Goal: Task Accomplishment & Management: Use online tool/utility

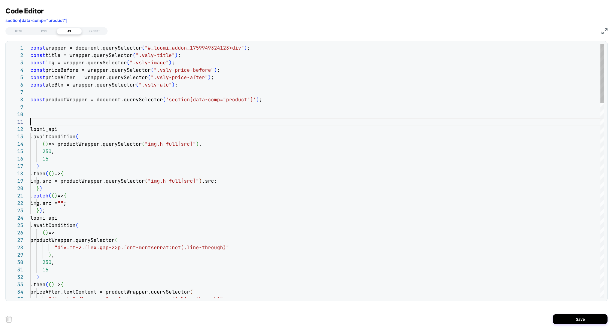
scroll to position [66, 0]
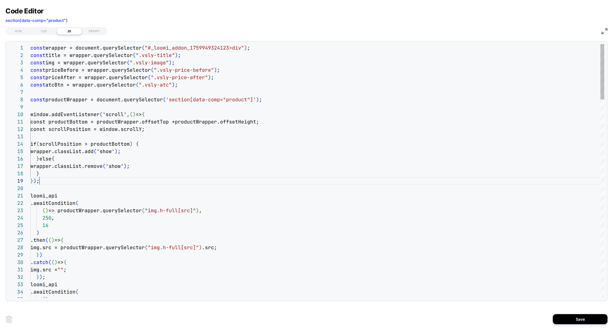
scroll to position [59, 9]
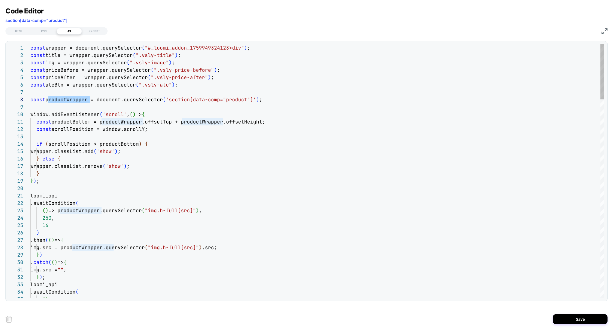
type textarea "**********"
click at [48, 31] on div "CSS" at bounding box center [43, 31] width 25 height 7
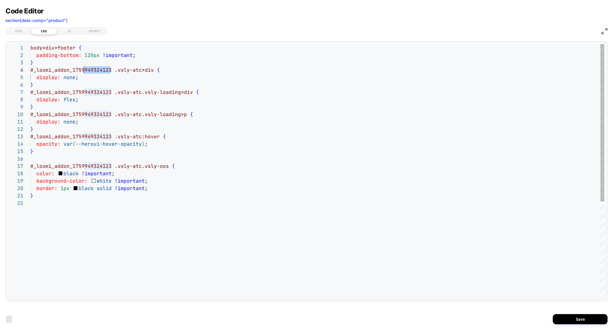
scroll to position [22, 0]
drag, startPoint x: 110, startPoint y: 73, endPoint x: 22, endPoint y: 72, distance: 88.2
click at [22, 72] on div "**********" at bounding box center [306, 171] width 596 height 254
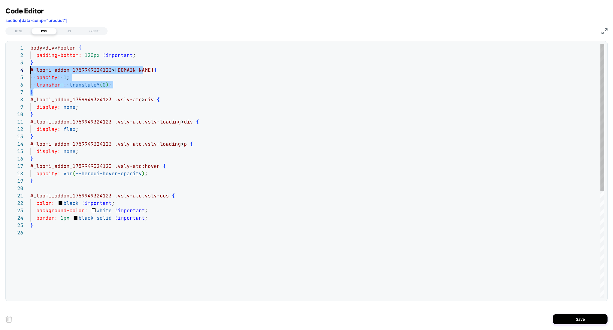
drag, startPoint x: 38, startPoint y: 93, endPoint x: 26, endPoint y: 73, distance: 23.8
click at [30, 73] on div "body > div > footer { padding-bottom: 120px !important ; } # _ loomi_addon_1759…" at bounding box center [317, 263] width 574 height 439
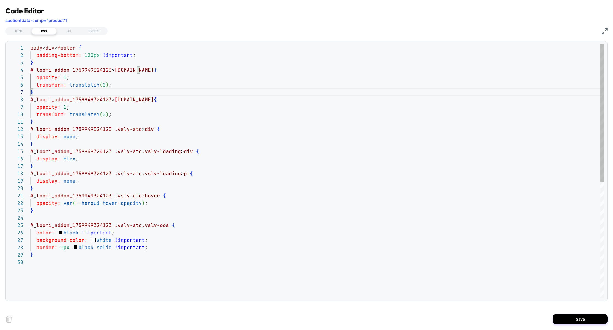
click at [131, 71] on div "body > div > footer { padding-bottom: 120px !important ; } # _ loomi_addon_1759…" at bounding box center [317, 278] width 574 height 468
click at [74, 77] on div "body > div > footer { padding-bottom: 120px !important ; } # _ loomi_addon_1759…" at bounding box center [317, 278] width 574 height 468
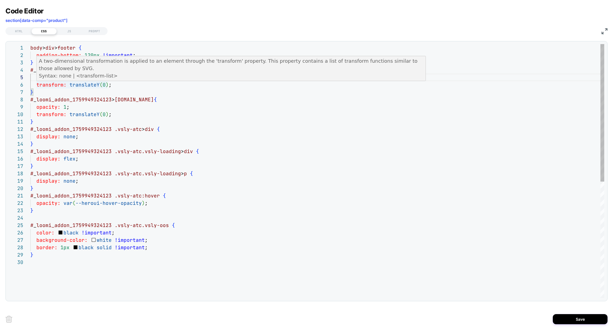
click at [103, 84] on div "body > div > footer { padding-bottom: 120px !important ; } # _ loomi_addon_1759…" at bounding box center [317, 278] width 574 height 468
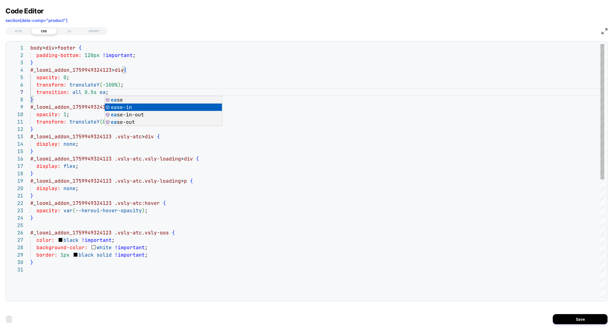
scroll to position [44, 101]
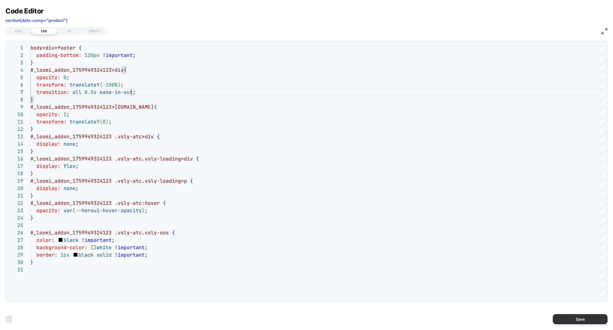
type textarea "**********"
click at [582, 322] on button "Save" at bounding box center [580, 319] width 55 height 10
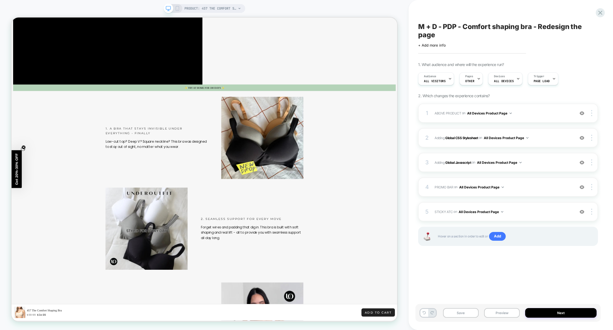
scroll to position [1470, 0]
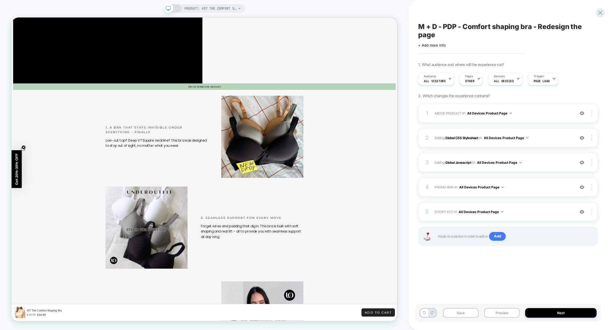
click at [536, 211] on span "STICKY ATC Adding Code Block AFTER section[data-comp="product"] on All Devices …" at bounding box center [503, 211] width 137 height 7
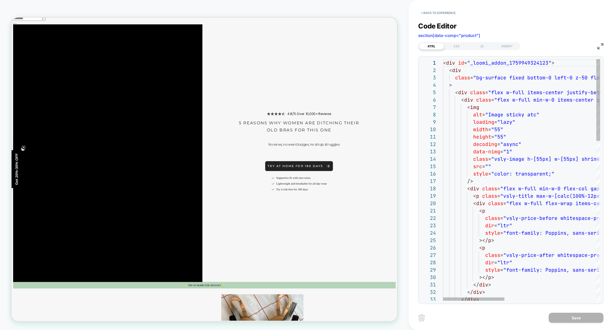
scroll to position [1198, 0]
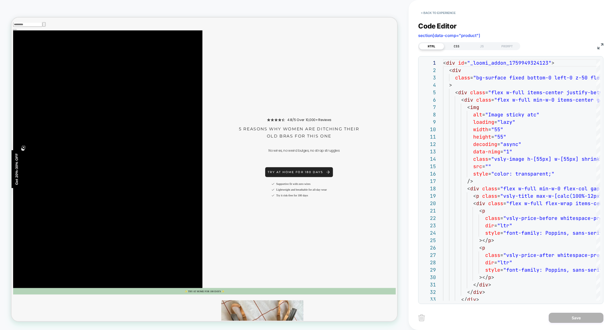
click at [460, 49] on div "HTML CSS JS PROMPT" at bounding box center [469, 46] width 102 height 8
click at [460, 49] on div "CSS" at bounding box center [456, 46] width 25 height 7
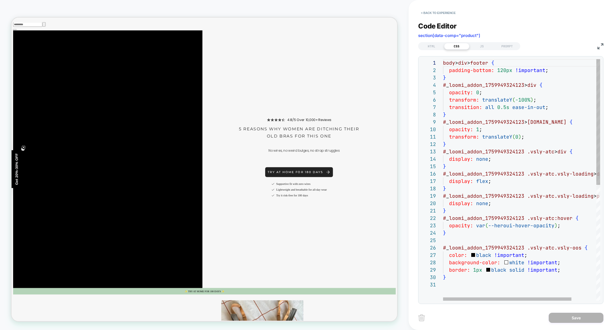
scroll to position [74, 0]
click at [518, 101] on div "body > div > footer { padding-bottom: 120px !important ; } # _ loomi_addon_1759…" at bounding box center [537, 290] width 188 height 463
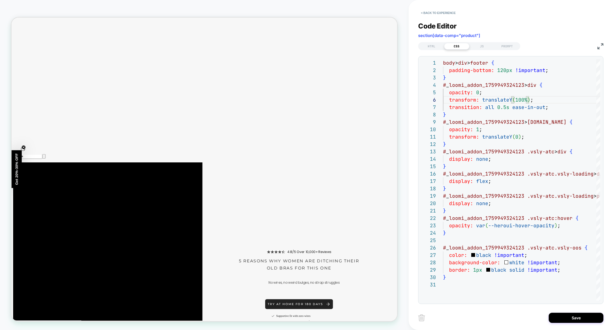
scroll to position [1023, 0]
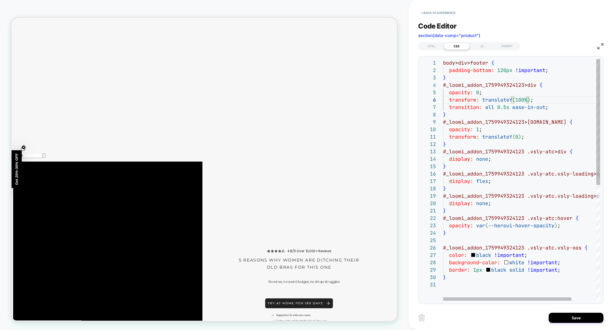
click at [506, 107] on div "body > div > footer { padding-bottom: 120px !important ; } # _ loomi_addon_1759…" at bounding box center [537, 290] width 188 height 463
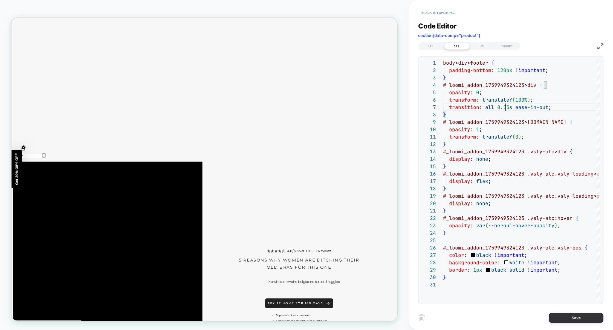
type textarea "**********"
click at [573, 318] on button "Save" at bounding box center [576, 318] width 55 height 10
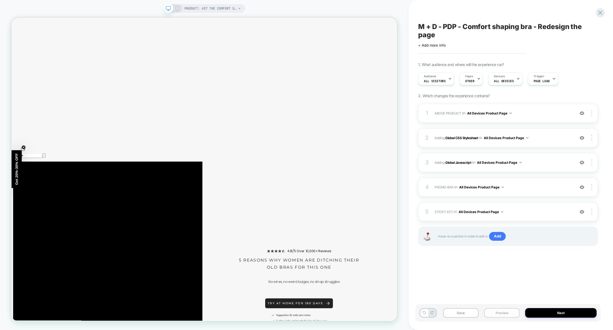
click at [493, 315] on button "Preview" at bounding box center [502, 313] width 36 height 10
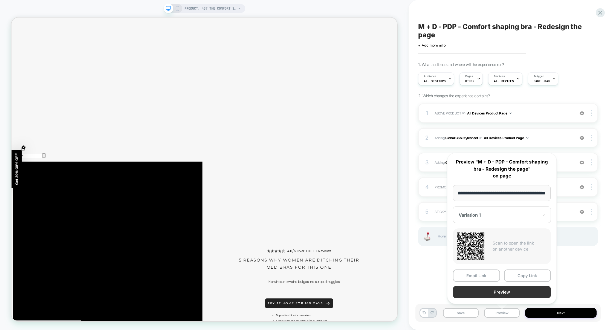
scroll to position [0, 0]
click at [508, 286] on button "Preview" at bounding box center [502, 292] width 98 height 12
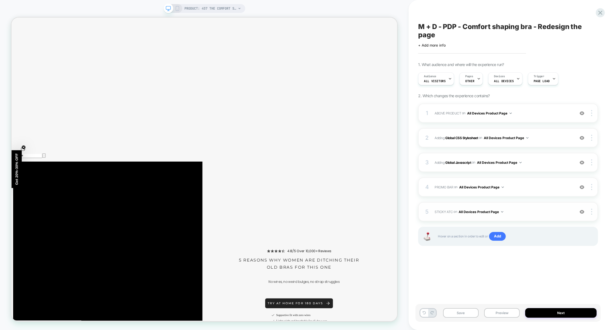
click at [542, 218] on div "5 STICKY ATC Adding Code Block AFTER section[data-comp="product"] on All Device…" at bounding box center [508, 211] width 180 height 19
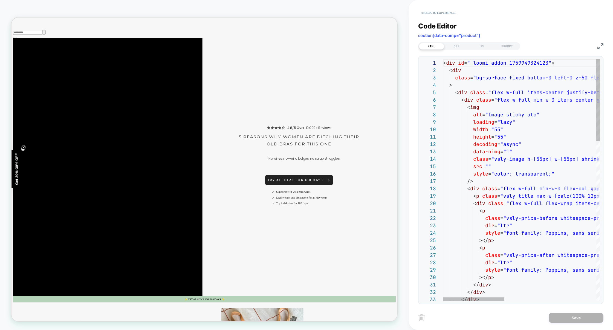
scroll to position [1198, 0]
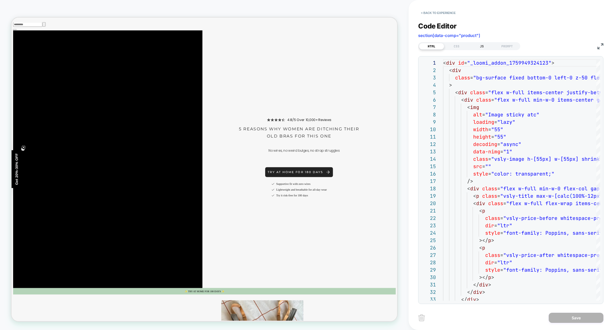
click at [485, 47] on div "JS" at bounding box center [482, 46] width 25 height 7
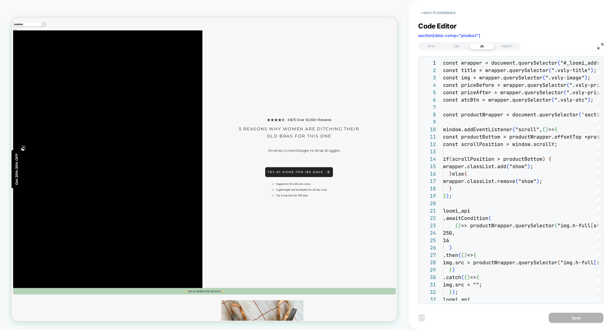
scroll to position [74, 0]
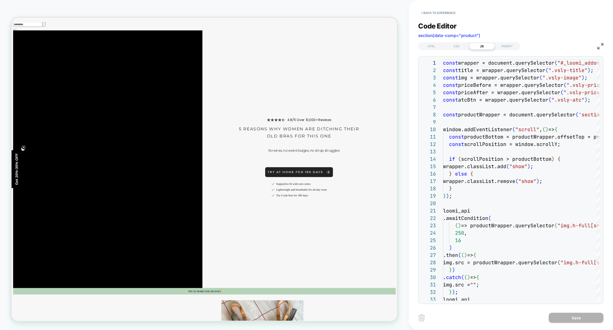
click at [603, 47] on img at bounding box center [601, 46] width 6 height 6
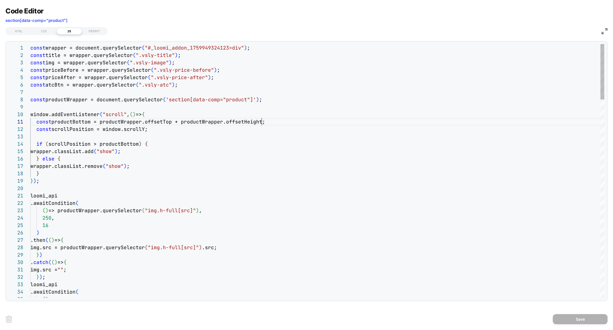
scroll to position [0, 231]
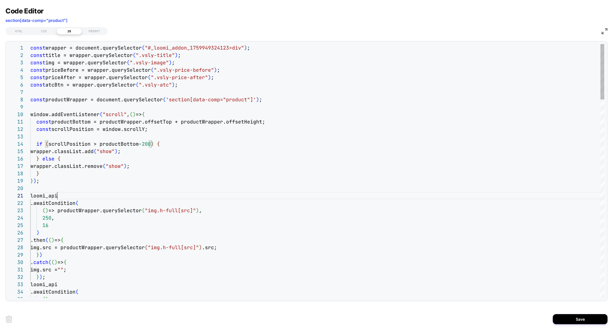
type textarea "**********"
click at [575, 318] on button "Save" at bounding box center [580, 319] width 55 height 10
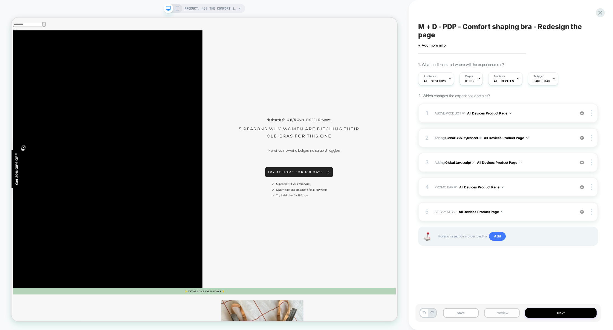
click at [494, 310] on button "Preview" at bounding box center [502, 313] width 36 height 10
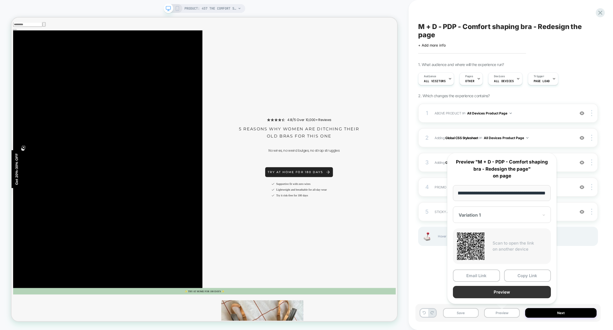
scroll to position [0, 0]
click at [502, 292] on button "Preview" at bounding box center [502, 292] width 98 height 12
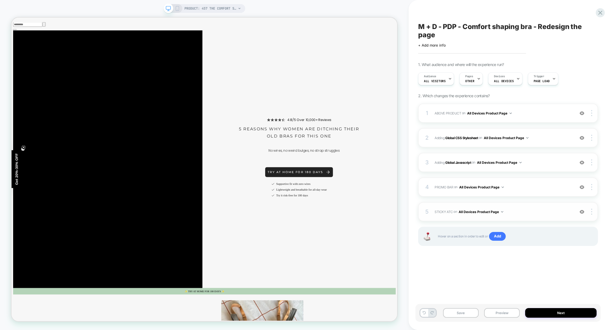
click at [542, 213] on span "STICKY ATC Adding Code Block AFTER section[data-comp="product"] on All Devices …" at bounding box center [503, 211] width 137 height 7
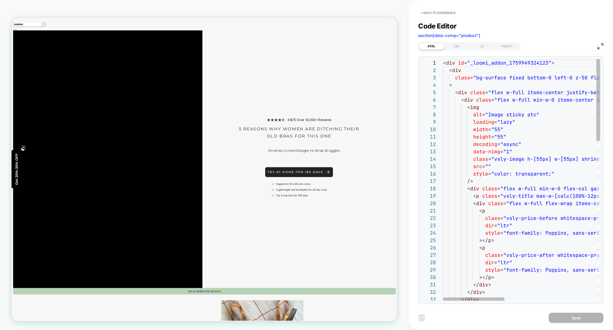
scroll to position [74, 0]
click at [461, 48] on div "CSS" at bounding box center [456, 46] width 25 height 7
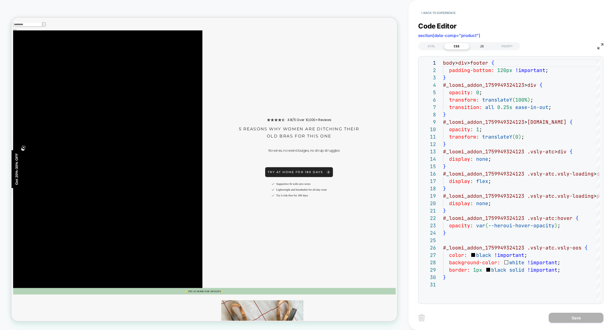
click at [481, 46] on div "JS" at bounding box center [482, 46] width 25 height 7
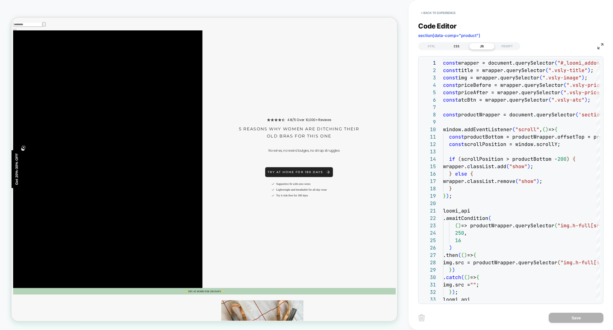
click at [460, 44] on div "CSS" at bounding box center [456, 46] width 25 height 7
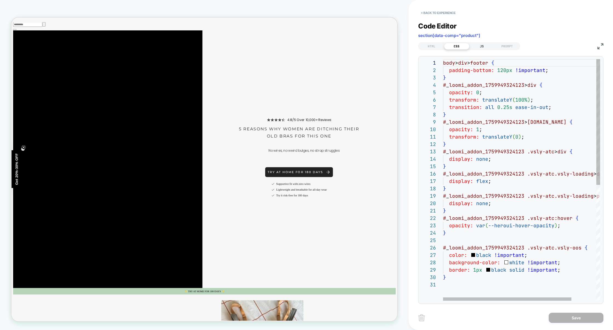
click at [483, 47] on div "JS" at bounding box center [482, 46] width 25 height 7
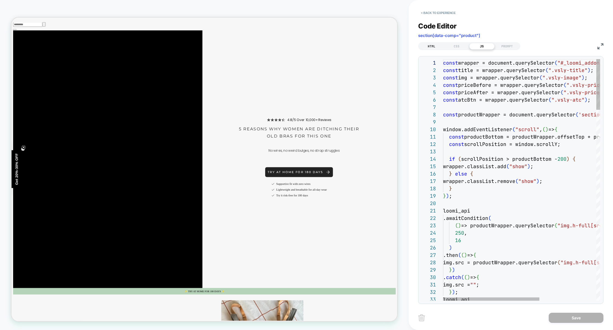
click at [428, 47] on div "HTML" at bounding box center [431, 46] width 25 height 7
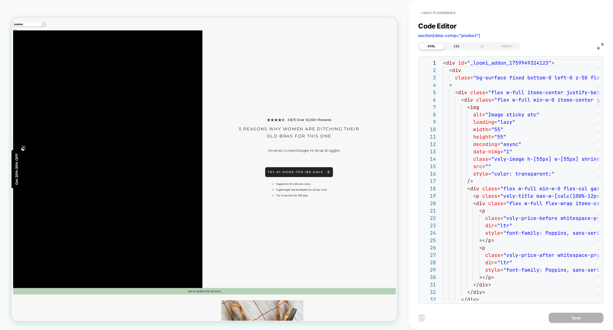
click at [451, 47] on div "CSS" at bounding box center [456, 46] width 25 height 7
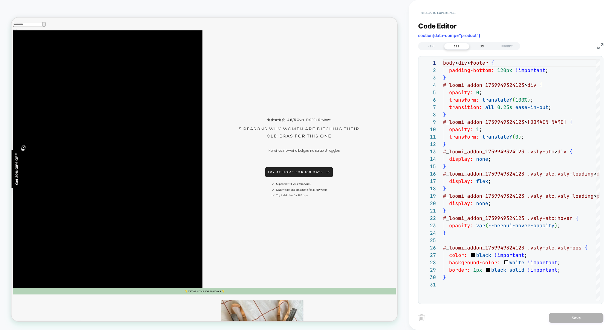
click at [480, 49] on div "JS" at bounding box center [482, 46] width 25 height 7
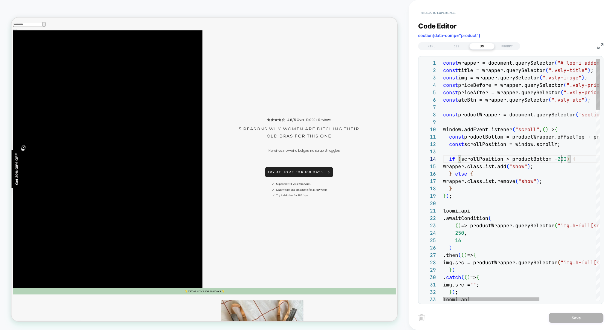
type textarea "**********"
click at [566, 319] on button "Save" at bounding box center [576, 318] width 55 height 10
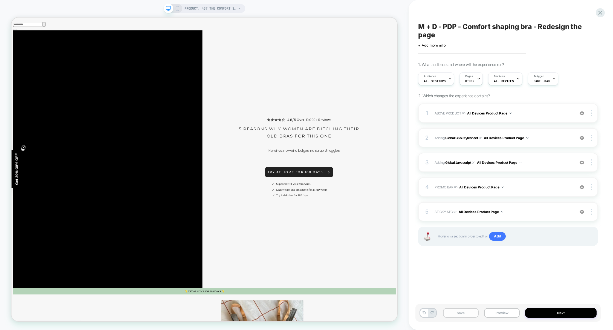
click at [460, 315] on button "Save" at bounding box center [461, 313] width 36 height 10
click at [508, 315] on button "Preview" at bounding box center [502, 313] width 36 height 10
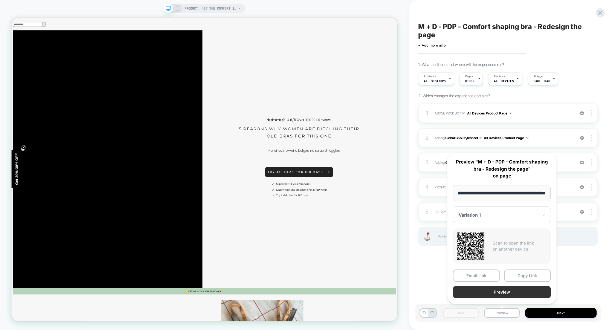
scroll to position [0, 0]
click at [502, 292] on button "Preview" at bounding box center [502, 292] width 98 height 12
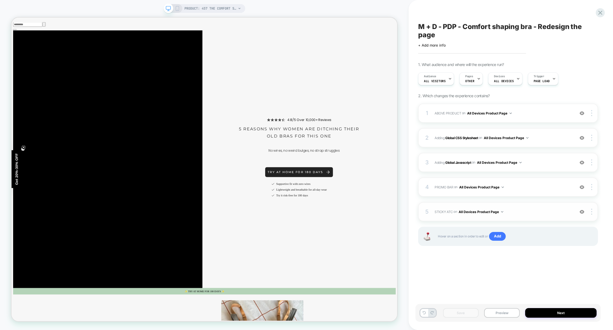
click at [528, 212] on span "STICKY ATC Adding Code Block AFTER section[data-comp="product"] on All Devices …" at bounding box center [503, 211] width 137 height 7
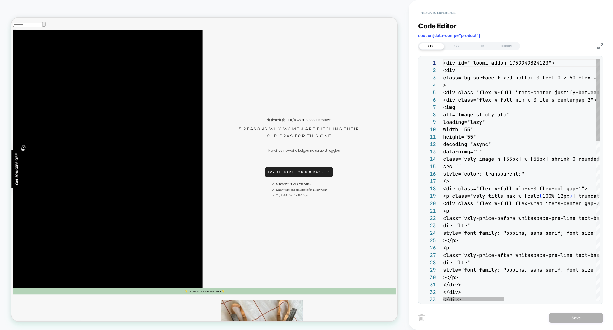
scroll to position [74, 0]
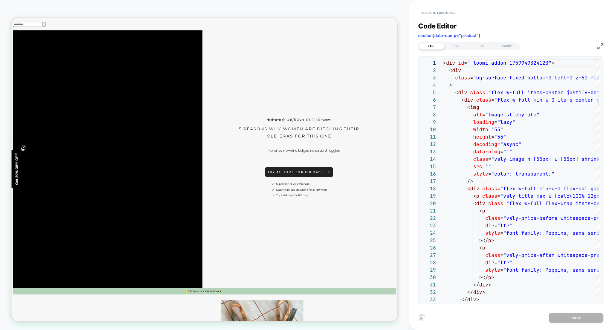
click at [460, 51] on div "Code Editor section[data-comp="product"] HTML CSS JS PROMPT 1 2 3 4 5 6 7 8 9 1…" at bounding box center [510, 159] width 185 height 289
click at [460, 49] on div "CSS" at bounding box center [456, 46] width 25 height 7
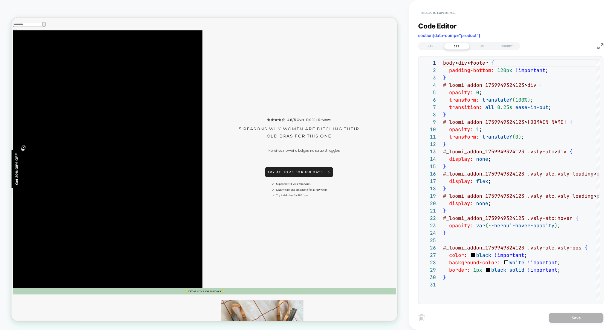
click at [599, 46] on img at bounding box center [601, 46] width 6 height 6
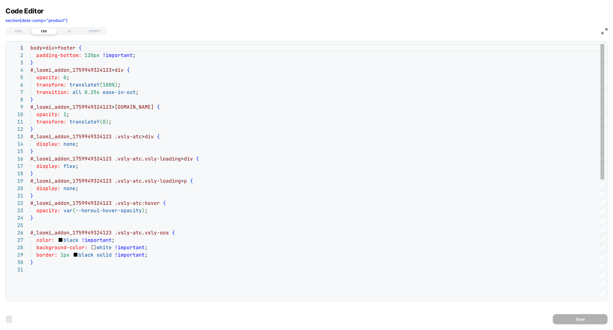
type textarea "**********"
drag, startPoint x: 42, startPoint y: 217, endPoint x: 27, endPoint y: 202, distance: 21.3
click at [27, 202] on div "1 2 3 4 5 6 7 8 9 10 11 12 13 14 15 16 17 18 19 20 21 22 23 24 25 26 27 28 29 3…" at bounding box center [306, 171] width 596 height 254
click at [56, 280] on div "body > div > footer { padding-bottom: 120px !important ; } # _ loomi_addon_1759…" at bounding box center [317, 282] width 574 height 476
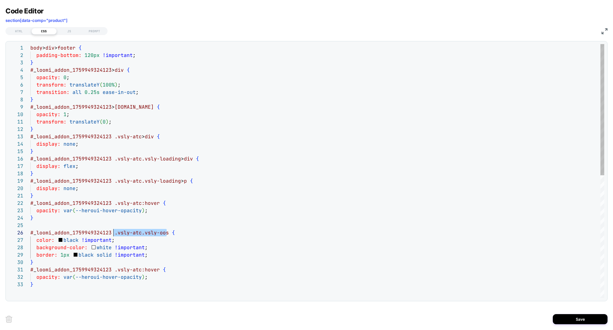
scroll to position [37, 83]
drag, startPoint x: 167, startPoint y: 234, endPoint x: 114, endPoint y: 235, distance: 52.6
click at [114, 235] on div "body > div > footer { padding-bottom: 120px !important ; } # _ loomi_addon_1759…" at bounding box center [317, 289] width 574 height 490
drag, startPoint x: 114, startPoint y: 271, endPoint x: 139, endPoint y: 271, distance: 24.9
click at [139, 271] on div "body > div > footer { padding-bottom: 120px !important ; } # _ loomi_addon_1759…" at bounding box center [317, 289] width 574 height 490
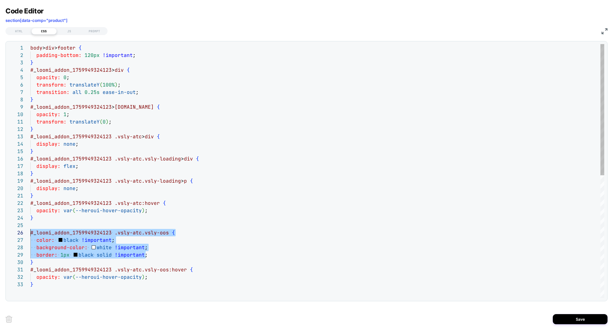
scroll to position [44, 0]
click at [0, 240] on div "Code Editor section[data-comp="product"] HTML CSS JS PROMPT 1 2 3 4 5 6 7 8 9 1…" at bounding box center [306, 165] width 613 height 330
click at [156, 246] on div "body > div > footer { padding-bottom: 120px !important ; } # _ loomi_addon_1759…" at bounding box center [317, 289] width 574 height 490
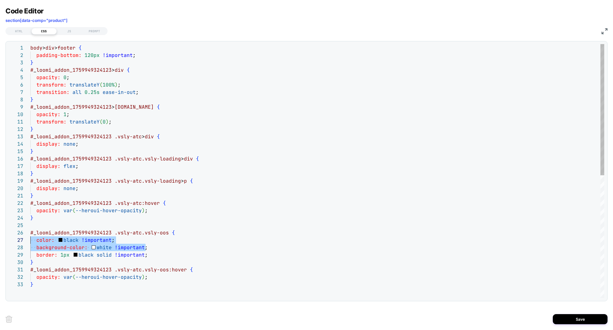
drag, startPoint x: 163, startPoint y: 248, endPoint x: 0, endPoint y: 243, distance: 162.4
click at [30, 243] on div "body > div > footer { padding-bottom: 120px !important ; } # _ loomi_addon_1759…" at bounding box center [317, 289] width 574 height 490
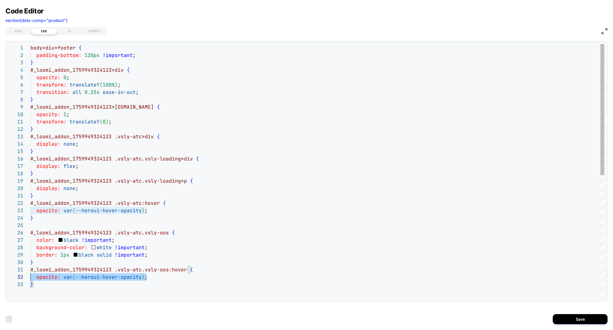
scroll to position [7, 0]
drag, startPoint x: 154, startPoint y: 276, endPoint x: 1, endPoint y: 278, distance: 153.6
click at [1, 278] on div "Code Editor section[data-comp="product"] HTML CSS JS PROMPT 1 2 3 4 5 6 7 8 9 1…" at bounding box center [306, 165] width 613 height 330
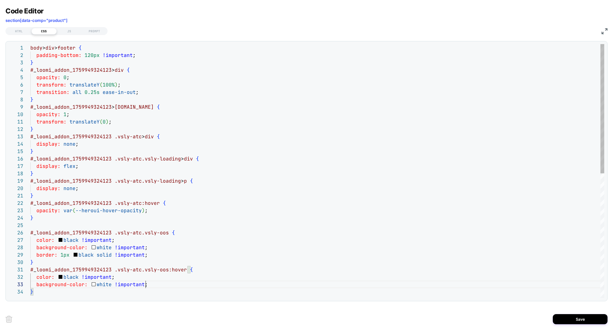
click at [65, 279] on div "body > div > footer { padding-bottom: 120px !important ; } # _ loomi_addon_1759…" at bounding box center [317, 293] width 574 height 498
click at [74, 268] on div "body > div > footer { padding-bottom: 120px !important ; } # _ loomi_addon_1759…" at bounding box center [317, 293] width 574 height 498
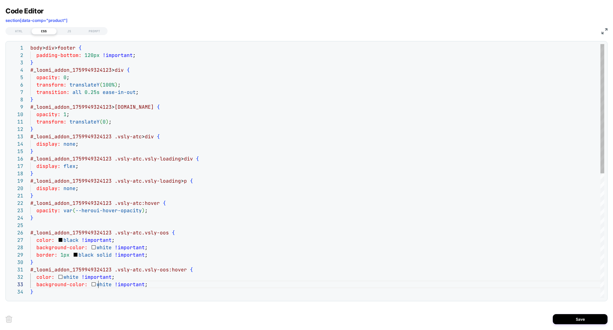
click at [100, 282] on div "body > div > footer { padding-bottom: 120px !important ; } # _ loomi_addon_1759…" at bounding box center [317, 293] width 574 height 498
click at [324, 261] on div "body > div > footer { padding-bottom: 120px !important ; } # _ loomi_addon_1759…" at bounding box center [317, 293] width 574 height 498
type textarea "**********"
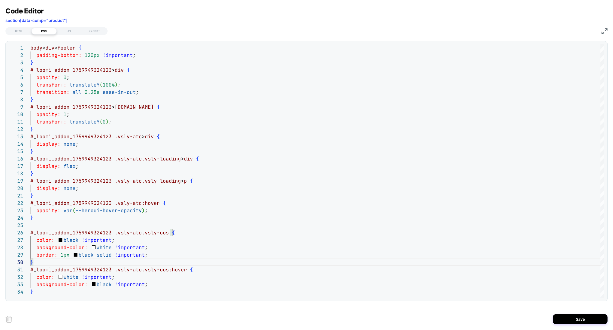
click at [568, 312] on div "Save" at bounding box center [306, 319] width 602 height 22
click at [568, 313] on div "Save" at bounding box center [306, 319] width 602 height 22
click at [568, 320] on button "Save" at bounding box center [580, 319] width 55 height 10
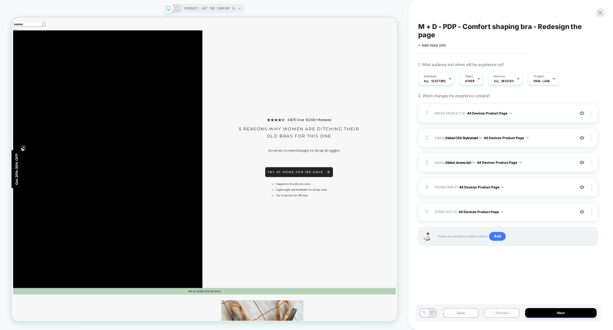
click at [506, 309] on button "Preview" at bounding box center [502, 313] width 36 height 10
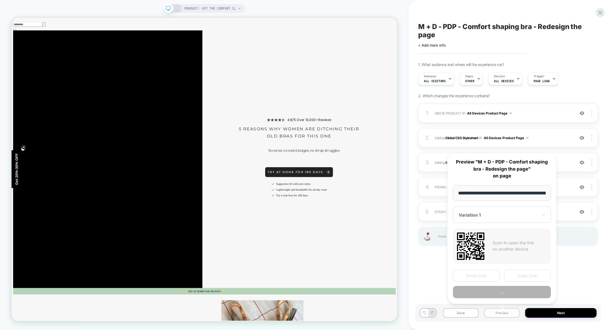
scroll to position [0, 51]
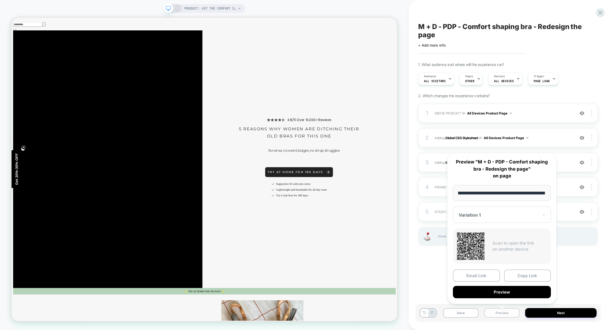
click at [506, 311] on button "Preview" at bounding box center [502, 313] width 36 height 10
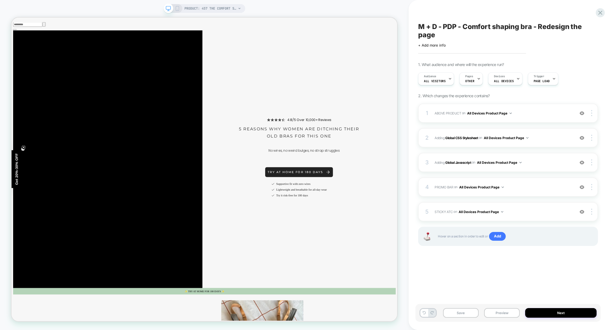
click at [506, 307] on div "Save Preview Next" at bounding box center [508, 313] width 185 height 18
click at [507, 309] on button "Preview" at bounding box center [502, 313] width 36 height 10
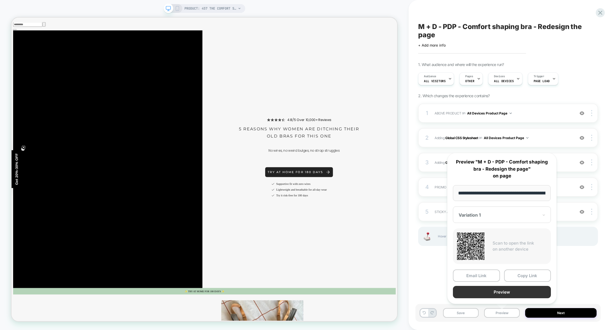
click at [509, 292] on button "Preview" at bounding box center [502, 292] width 98 height 12
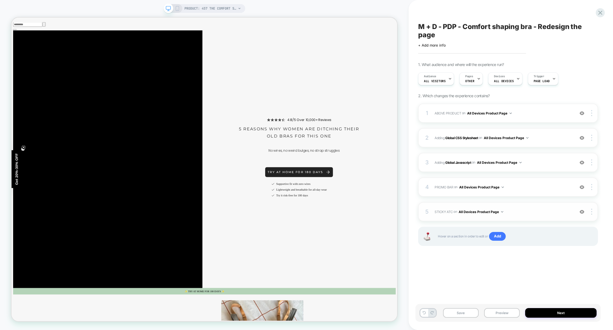
click at [531, 210] on span "STICKY ATC Adding Code Block AFTER section[data-comp="product"] on All Devices …" at bounding box center [503, 211] width 137 height 7
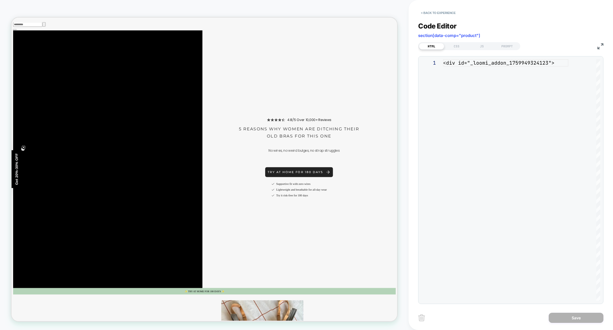
scroll to position [74, 0]
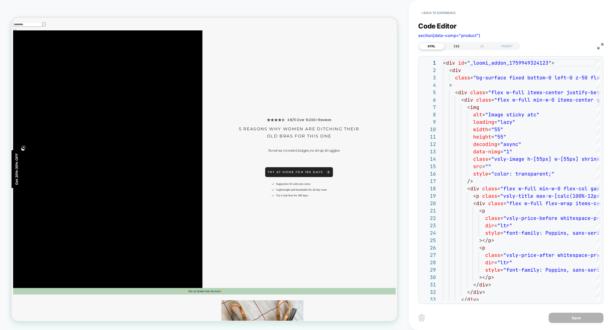
click at [464, 46] on div "CSS" at bounding box center [456, 46] width 25 height 7
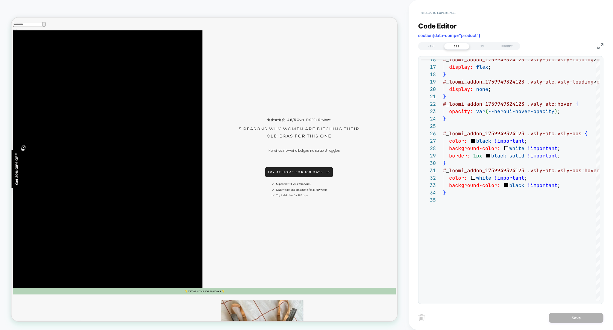
click at [599, 48] on img at bounding box center [601, 46] width 6 height 6
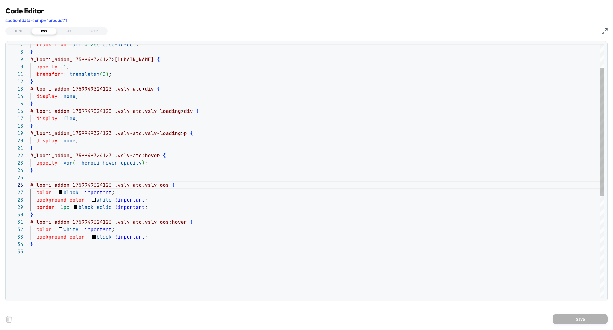
scroll to position [37, 136]
click at [167, 186] on div "display: none ; } # _ loomi_addon_1759949324123 .vsly-atc:hover { opacity: var …" at bounding box center [317, 248] width 574 height 505
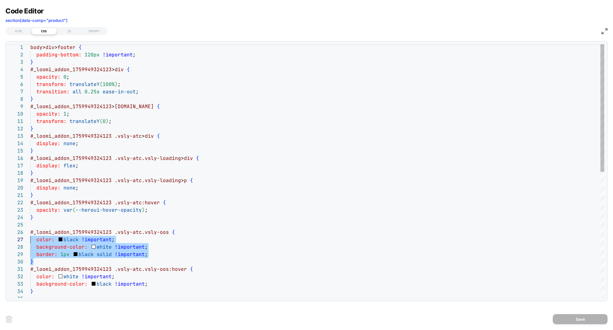
scroll to position [37, 0]
drag, startPoint x: 57, startPoint y: 263, endPoint x: 7, endPoint y: 233, distance: 58.4
click at [30, 233] on div "display: none ; } # _ loomi_addon_1759949324123 .vsly-atc:hover { opacity: var …" at bounding box center [317, 296] width 574 height 505
click at [48, 265] on div "display: none ; } # _ loomi_addon_1759949324123 .vsly-atc:hover { opacity: var …" at bounding box center [317, 296] width 574 height 505
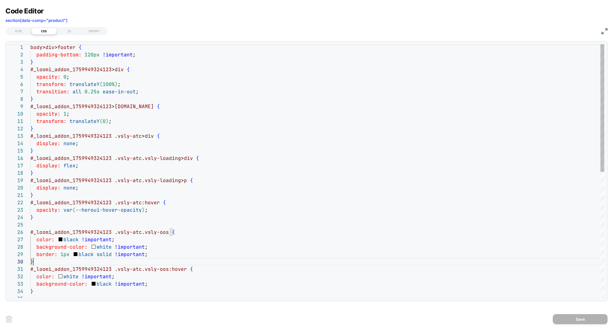
scroll to position [0, 0]
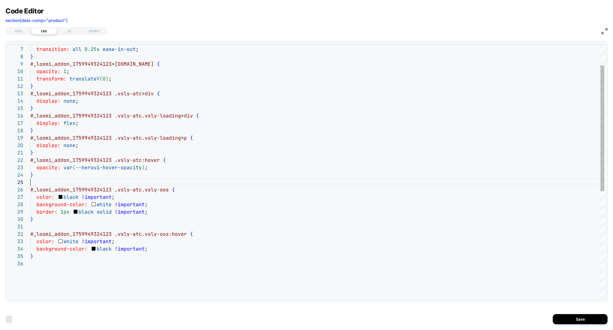
click at [57, 181] on div "display: none ; } # _ loomi_addon_1759949324123 .vsly-atc:hover { opacity: var …" at bounding box center [317, 257] width 574 height 513
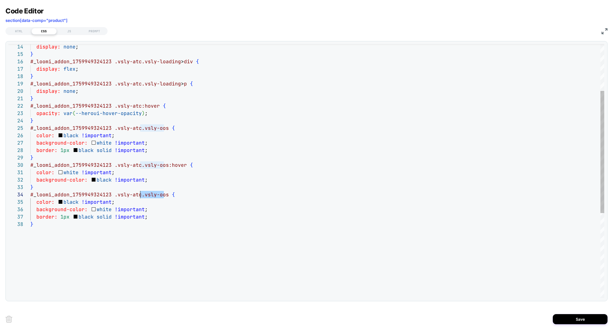
scroll to position [22, 89]
drag, startPoint x: 165, startPoint y: 197, endPoint x: 119, endPoint y: 196, distance: 46.8
click at [119, 196] on div "display: none ; } # _ loomi_addon_1759949324123 .vsly-atc:hover { opacity: var …" at bounding box center [317, 210] width 574 height 527
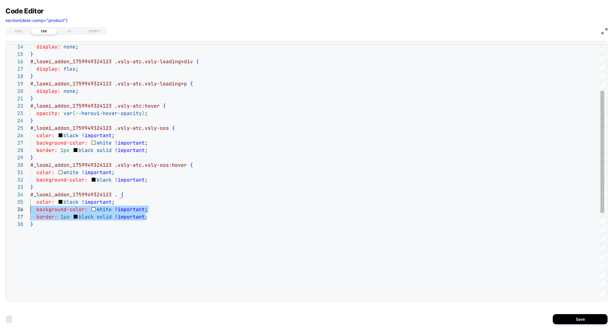
scroll to position [30, 0]
drag, startPoint x: 159, startPoint y: 216, endPoint x: 1, endPoint y: 202, distance: 158.6
click at [30, 202] on div "display: none ; } # _ loomi_addon_1759949324123 .vsly-atc:hover { opacity: var …" at bounding box center [317, 210] width 574 height 527
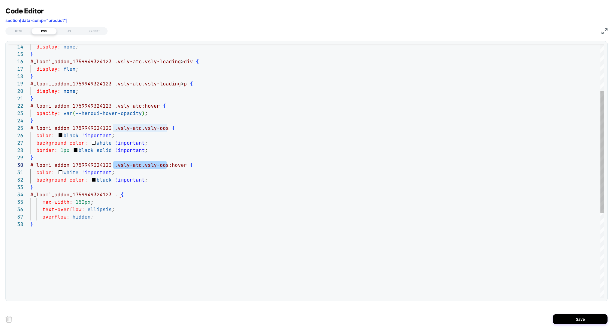
scroll to position [66, 136]
drag, startPoint x: 114, startPoint y: 166, endPoint x: 167, endPoint y: 162, distance: 52.7
click at [167, 162] on div "display: none ; } # _ loomi_addon_1759949324123 .vsly-atc:hover { opacity: var …" at bounding box center [317, 210] width 574 height 527
click at [116, 194] on div "display: none ; } # _ loomi_addon_1759949324123 .vsly-atc:hover { opacity: var …" at bounding box center [317, 210] width 574 height 527
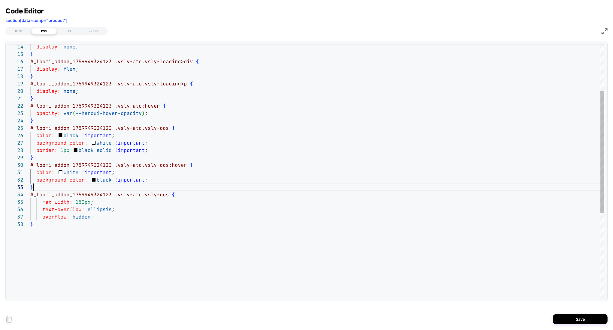
click at [119, 186] on div "display: none ; } # _ loomi_addon_1759949324123 .vsly-atc:hover { opacity: var …" at bounding box center [317, 210] width 574 height 527
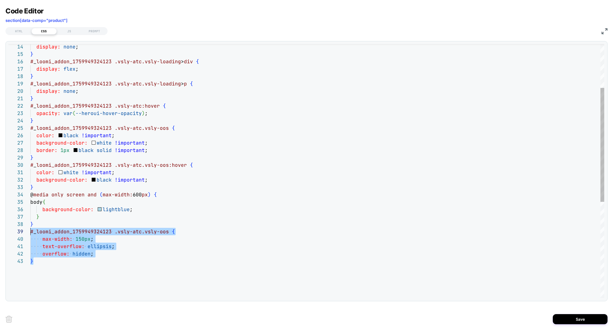
scroll to position [59, 0]
drag, startPoint x: 49, startPoint y: 265, endPoint x: 23, endPoint y: 234, distance: 40.2
click at [30, 234] on div "display: none ; } # _ loomi_addon_1759949324123 .vsly-atc:hover { opacity: var …" at bounding box center [317, 229] width 574 height 564
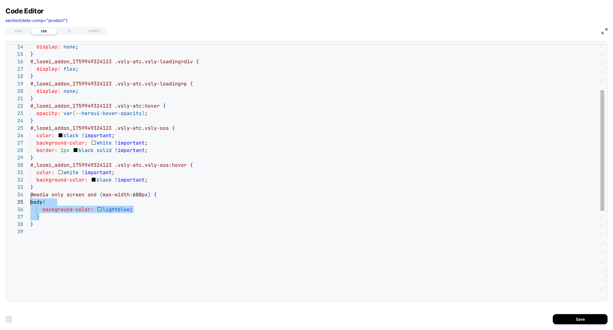
scroll to position [30, 0]
drag, startPoint x: 51, startPoint y: 216, endPoint x: 22, endPoint y: 204, distance: 31.1
click at [30, 204] on div "display: none ; } # _ loomi_addon_1759949324123 .vsly-atc:hover { opacity: var …" at bounding box center [317, 214] width 574 height 535
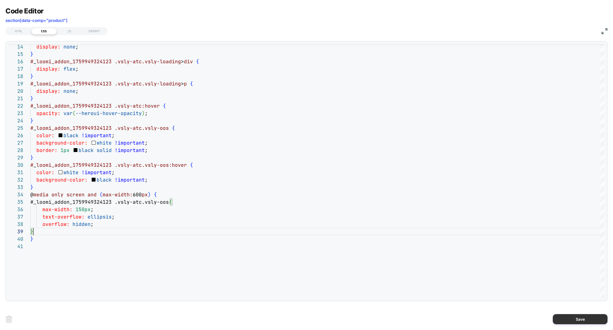
type textarea "**********"
click at [571, 323] on button "Save" at bounding box center [580, 319] width 55 height 10
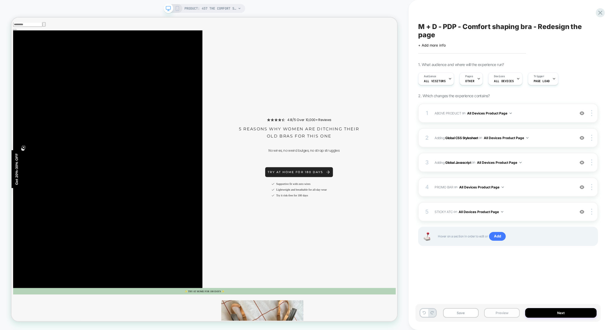
click at [510, 312] on button "Preview" at bounding box center [502, 313] width 36 height 10
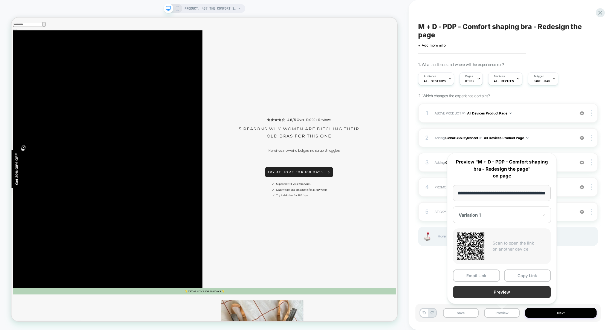
scroll to position [0, 0]
click at [505, 294] on button "Preview" at bounding box center [502, 292] width 98 height 12
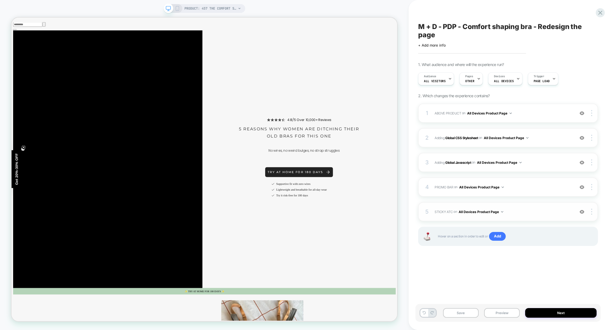
click at [539, 219] on div "5 STICKY ATC Adding Code Block AFTER section[data-comp="product"] on All Device…" at bounding box center [508, 211] width 180 height 19
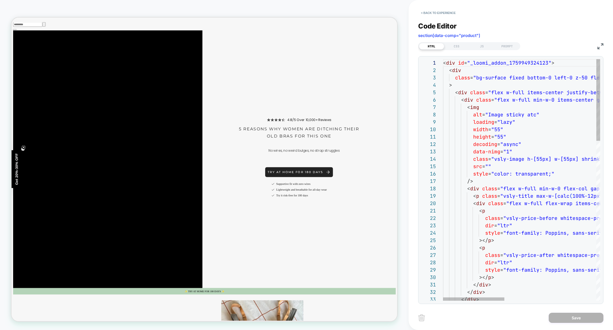
scroll to position [74, 0]
click at [452, 47] on div "CSS" at bounding box center [456, 46] width 25 height 7
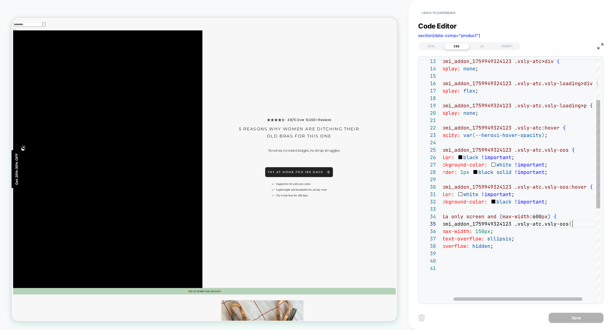
click at [574, 226] on div "# _ loomi_addon_1759949324123 .vsly-atc > div { display: none ; } # _ loomi_add…" at bounding box center [524, 237] width 188 height 537
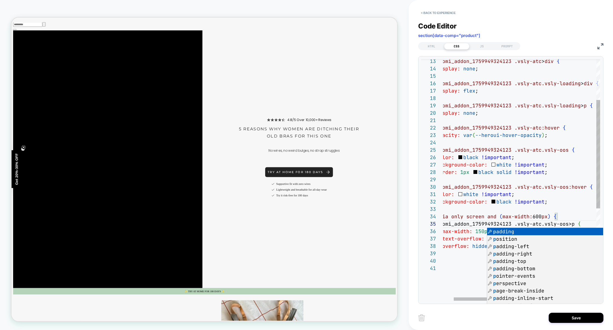
click at [575, 201] on div "# _ loomi_addon_1759949324123 .vsly-atc > div { display: none ; } # _ loomi_add…" at bounding box center [524, 237] width 188 height 537
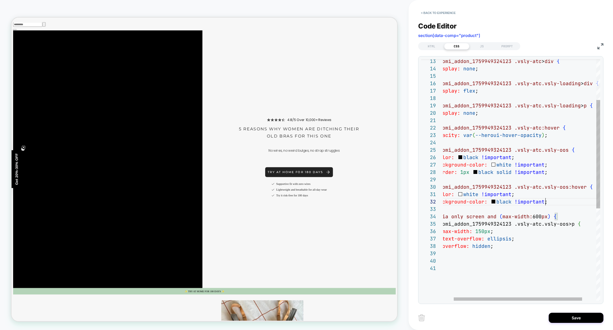
scroll to position [7, 115]
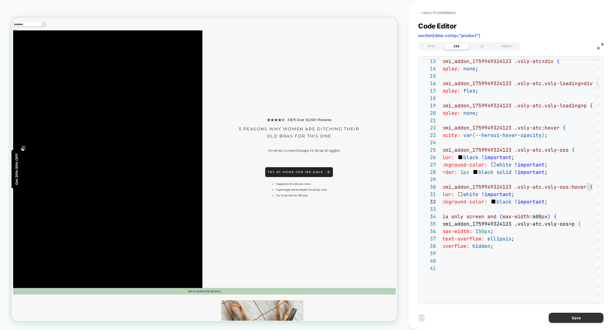
type textarea "**********"
click at [576, 320] on button "Save" at bounding box center [576, 318] width 55 height 10
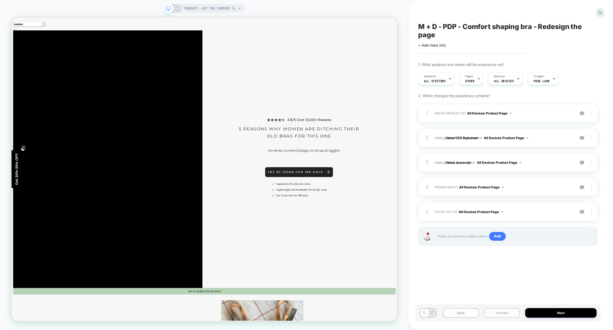
click at [503, 314] on button "Preview" at bounding box center [502, 313] width 36 height 10
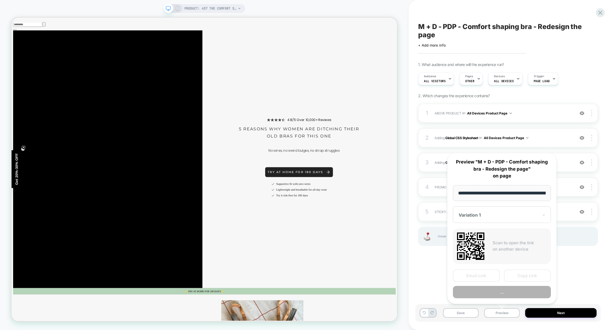
scroll to position [0, 51]
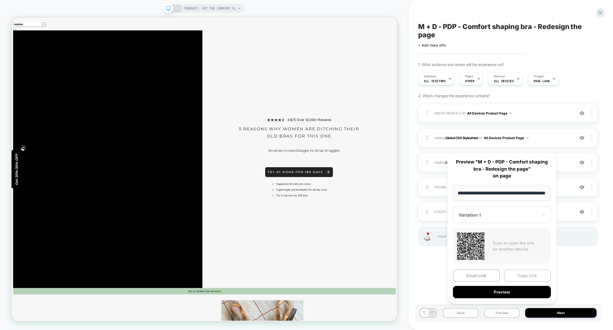
click at [521, 275] on button "Copy Link" at bounding box center [527, 275] width 47 height 12
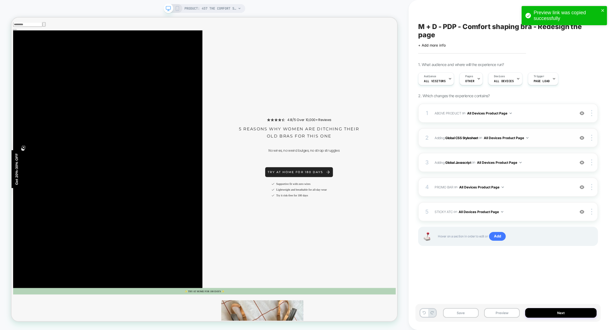
click at [540, 141] on span "Adding Global CSS Stylesheet on All Devices Product Page" at bounding box center [503, 137] width 137 height 7
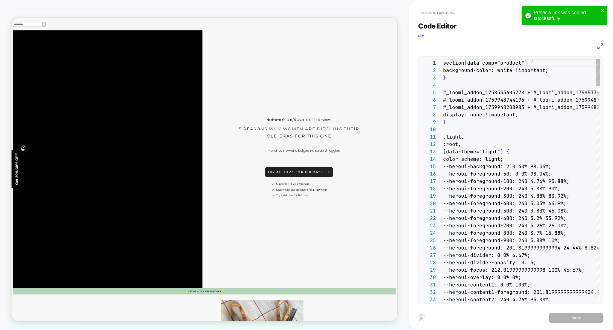
scroll to position [74, 0]
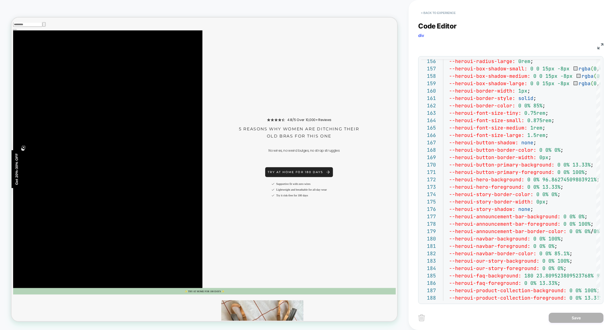
click at [437, 9] on button "< Back to experience" at bounding box center [438, 12] width 40 height 9
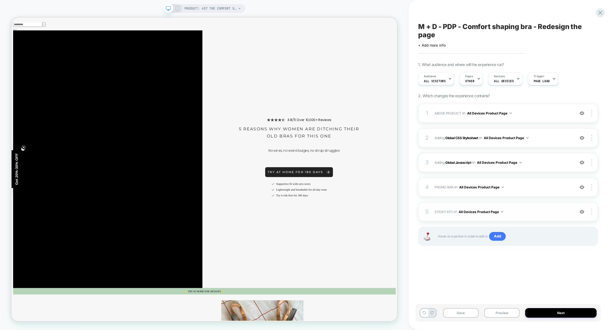
click at [529, 213] on span "STICKY ATC Adding Code Block AFTER section[data-comp="product"] on All Devices …" at bounding box center [503, 211] width 137 height 7
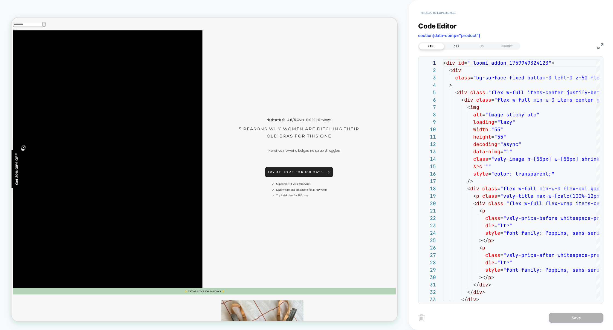
click at [463, 49] on div "CSS" at bounding box center [456, 46] width 25 height 7
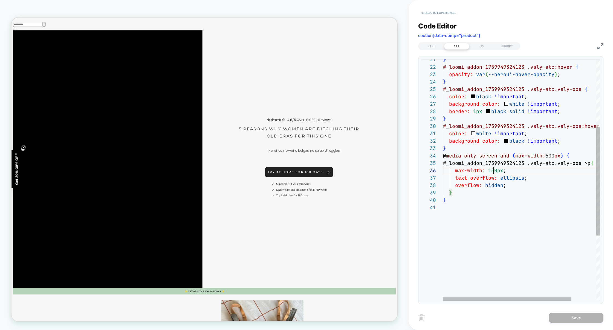
scroll to position [37, 50]
click at [493, 170] on div "} } text-overflow: ellipsis ; overflow: hidden ; #_loomi_addon_1759949324123 .v…" at bounding box center [537, 176] width 188 height 537
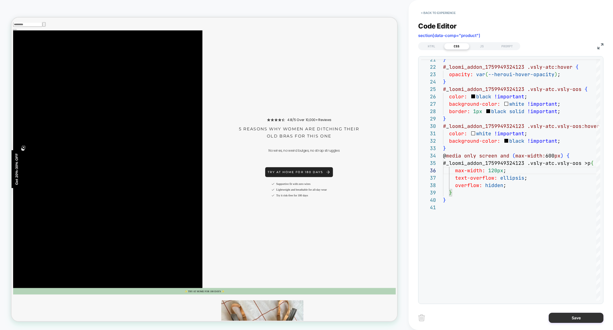
type textarea "**********"
click at [562, 320] on button "Save" at bounding box center [576, 318] width 55 height 10
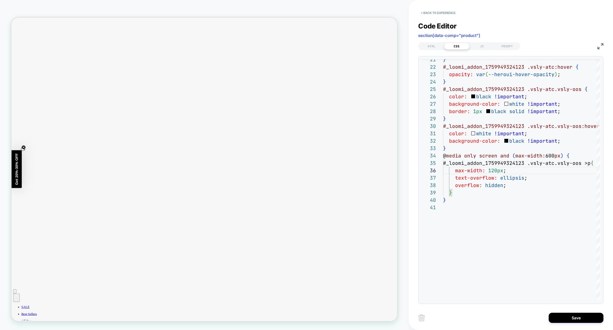
scroll to position [1198, 0]
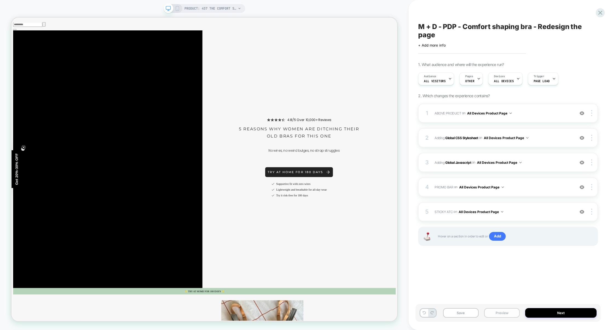
click at [503, 315] on button "Preview" at bounding box center [502, 313] width 36 height 10
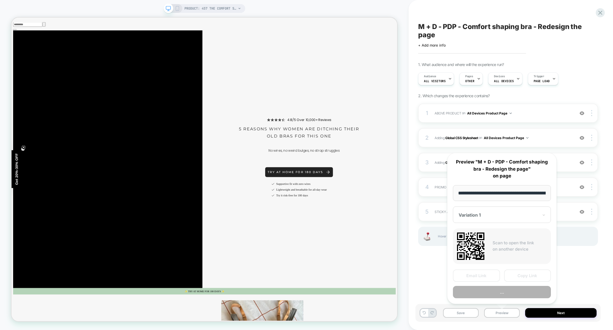
scroll to position [0, 51]
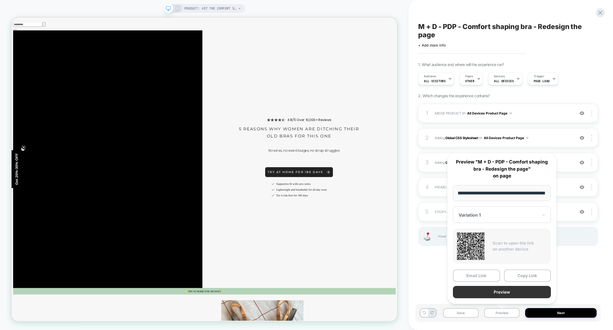
click at [504, 294] on button "Preview" at bounding box center [502, 292] width 98 height 12
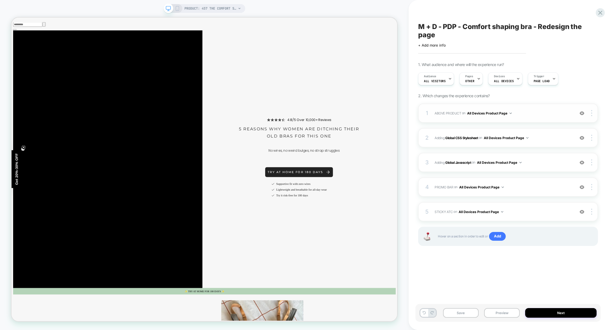
click at [528, 110] on span "ABOVE PRODUCT Adding Code Block BEFORE section[data-comp="product"] on All Devi…" at bounding box center [503, 113] width 137 height 7
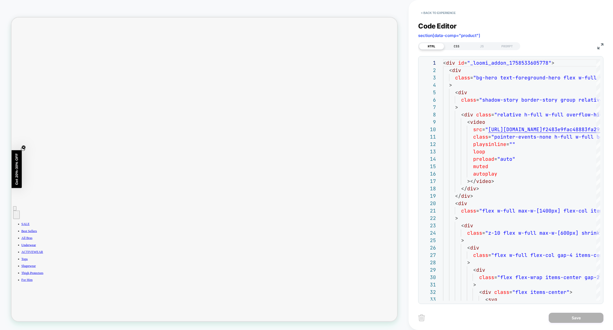
scroll to position [327, 0]
click at [456, 44] on div "CSS" at bounding box center [456, 46] width 25 height 7
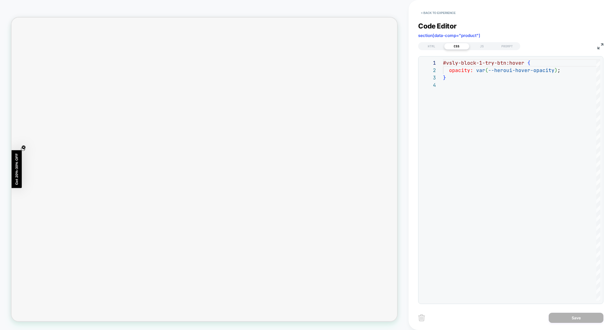
scroll to position [0, 0]
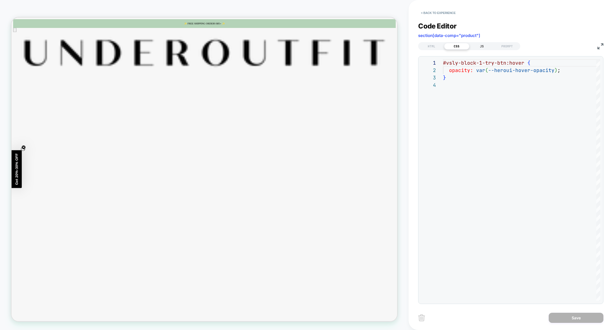
click at [483, 44] on div "JS" at bounding box center [482, 46] width 25 height 7
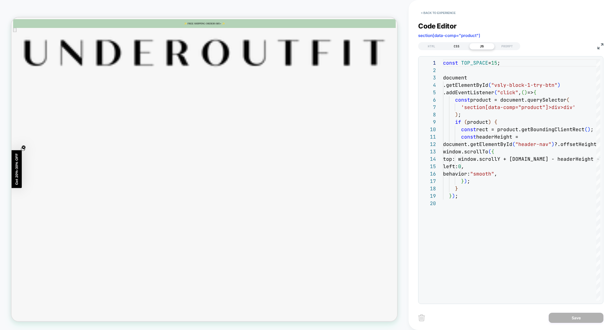
click at [458, 48] on div "CSS" at bounding box center [456, 46] width 25 height 7
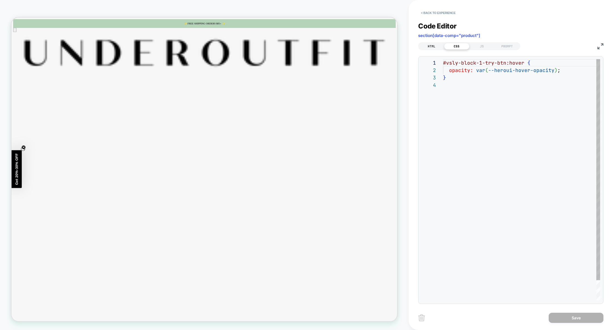
scroll to position [22, 0]
click at [439, 46] on div "HTML" at bounding box center [431, 46] width 25 height 7
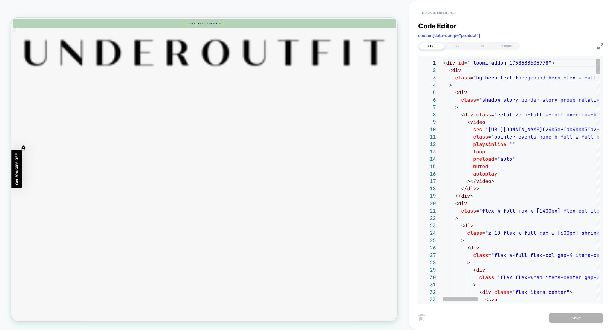
scroll to position [66, 0]
click at [442, 15] on button "< Back to experience" at bounding box center [438, 12] width 40 height 9
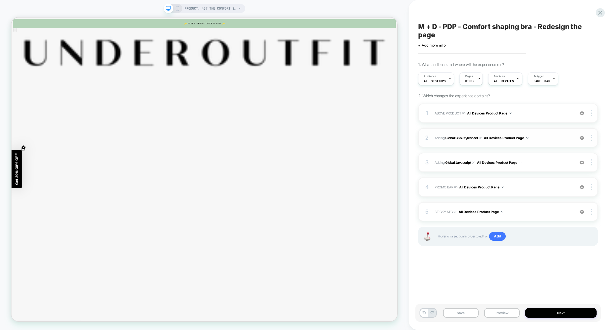
click at [549, 138] on span "Adding Global CSS Stylesheet on All Devices Product Page" at bounding box center [503, 137] width 137 height 7
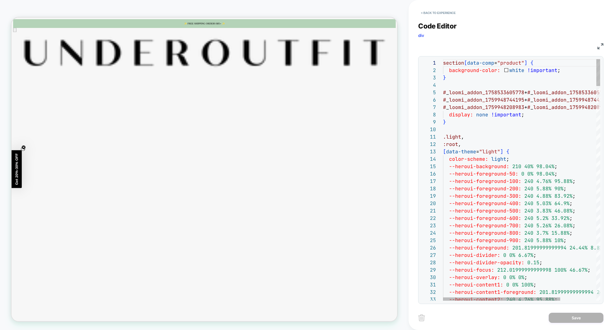
scroll to position [74, 0]
click at [434, 13] on button "< Back to experience" at bounding box center [438, 12] width 40 height 9
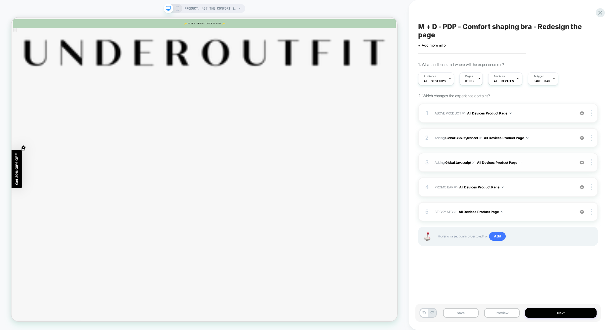
click at [543, 161] on span "Adding Global Javascript on All Devices Product Page" at bounding box center [503, 162] width 137 height 7
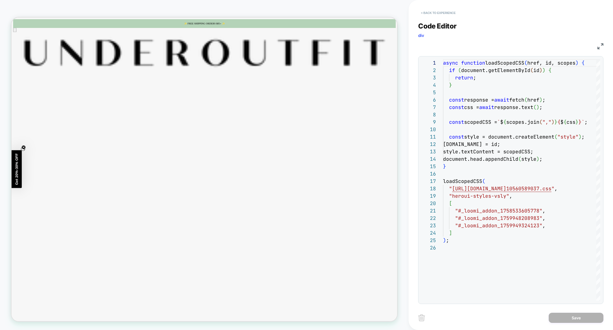
click at [446, 15] on button "< Back to experience" at bounding box center [438, 12] width 40 height 9
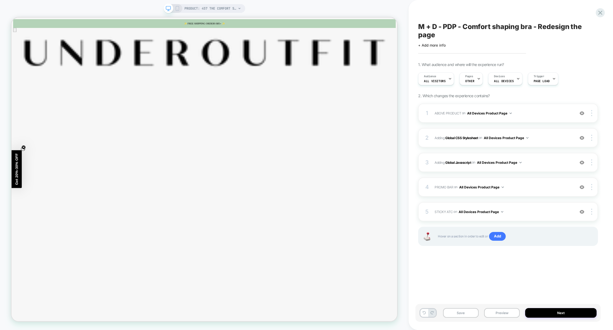
click at [535, 197] on div "1 ABOVE PRODUCT Adding Code Block BEFORE section[data-comp="product"] on All De…" at bounding box center [508, 182] width 180 height 156
click at [534, 180] on div "4 PROMO BAR Adding Code Block BEFORE header div[data-comp="Promobar"] on All De…" at bounding box center [508, 186] width 180 height 19
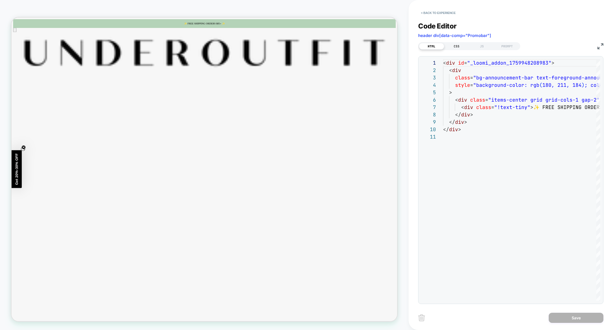
click at [462, 47] on div "CSS" at bounding box center [456, 46] width 25 height 7
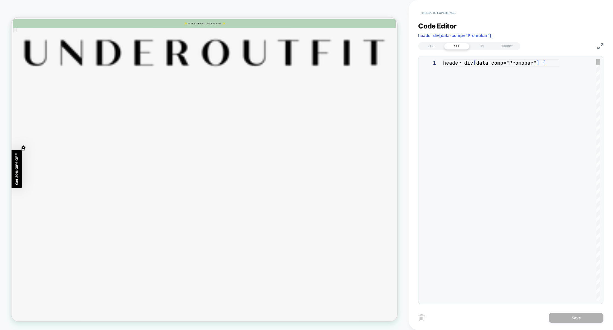
scroll to position [22, 0]
click at [486, 46] on div "JS" at bounding box center [482, 46] width 25 height 7
click at [462, 47] on div "CSS" at bounding box center [456, 46] width 25 height 7
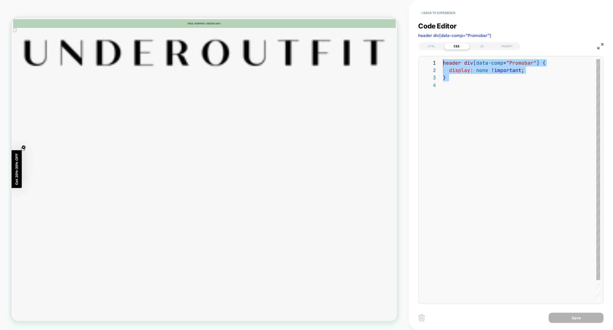
drag, startPoint x: 457, startPoint y: 84, endPoint x: 425, endPoint y: 54, distance: 43.2
click at [425, 54] on div "**********" at bounding box center [510, 159] width 185 height 289
click at [471, 82] on div "header div [ data-comp = "Promobar" ] { display: none !important ; }" at bounding box center [521, 191] width 157 height 264
click at [469, 72] on div "header div [ data-comp = "Promobar" ] { display: none !important ; }" at bounding box center [521, 191] width 157 height 264
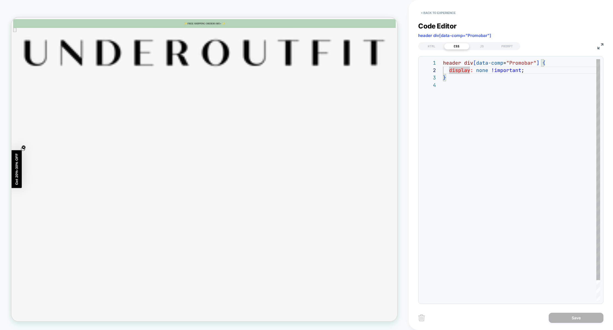
type textarea "**********"
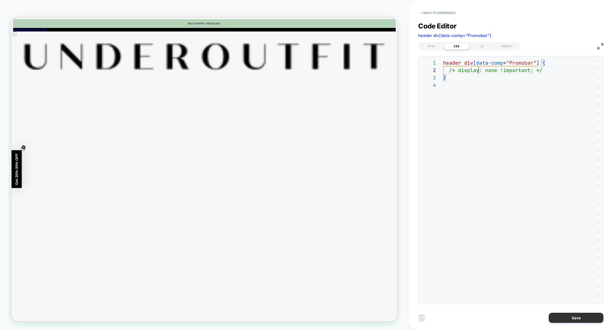
click at [578, 316] on button "Save" at bounding box center [576, 318] width 55 height 10
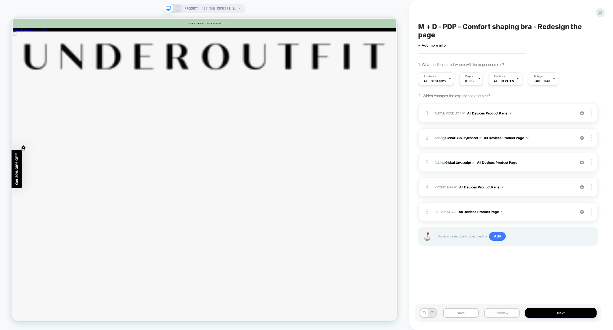
click at [506, 314] on button "Preview" at bounding box center [502, 313] width 36 height 10
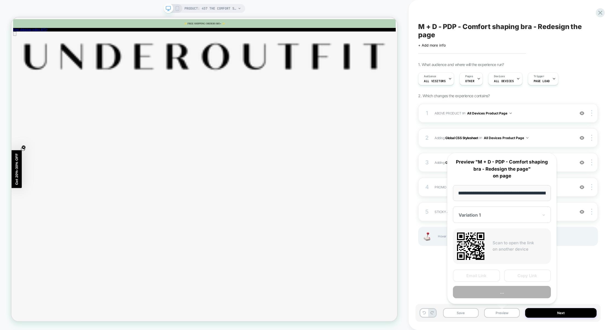
scroll to position [0, 51]
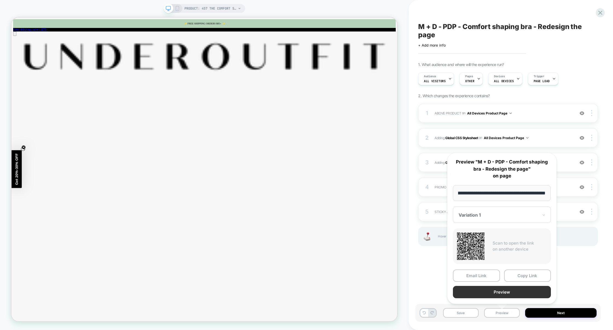
click at [506, 291] on button "Preview" at bounding box center [502, 292] width 98 height 12
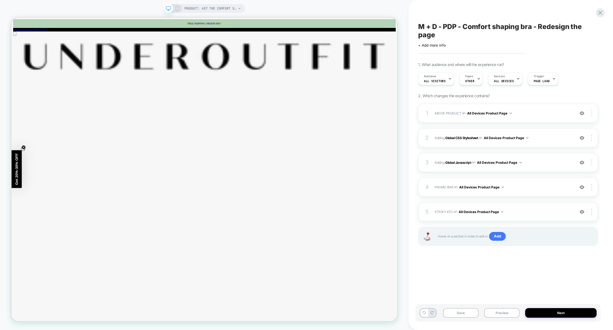
click at [537, 213] on span "STICKY ATC Adding Code Block AFTER section[data-comp="product"] on All Devices …" at bounding box center [503, 211] width 137 height 7
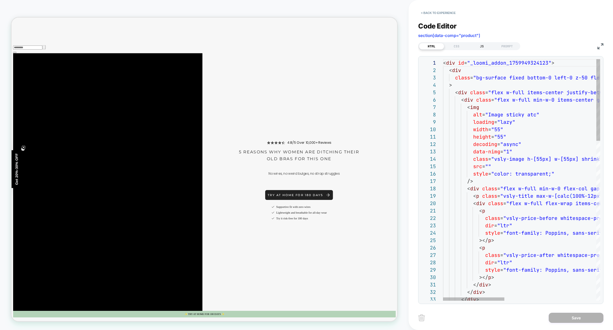
scroll to position [1198, 0]
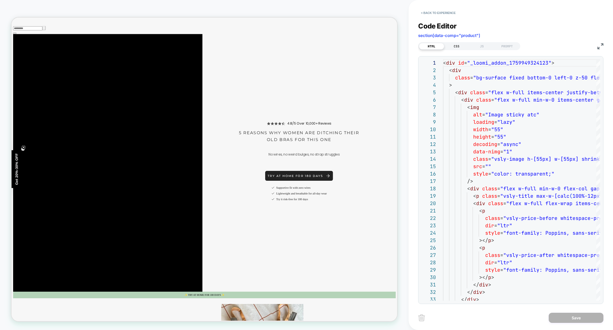
click at [464, 47] on div "CSS" at bounding box center [456, 46] width 25 height 7
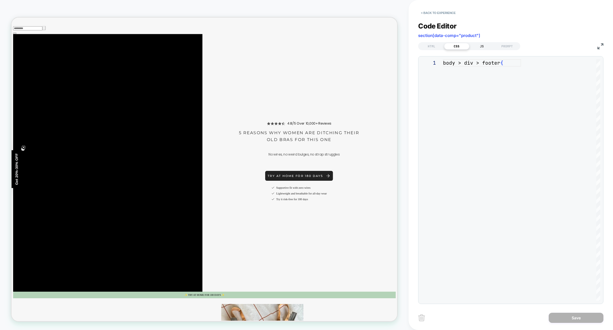
scroll to position [74, 0]
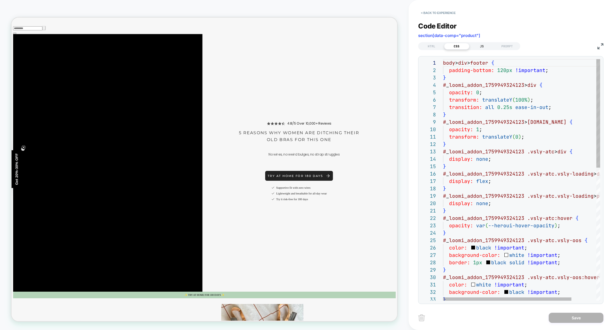
click at [482, 47] on div "JS" at bounding box center [482, 46] width 25 height 7
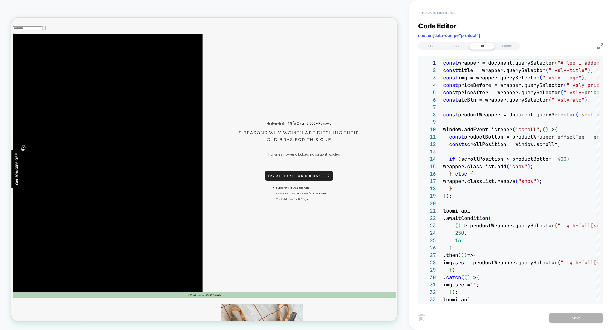
click at [441, 13] on button "< Back to experience" at bounding box center [438, 12] width 40 height 9
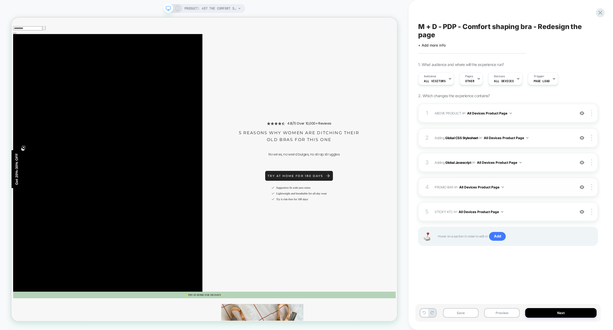
click at [541, 185] on span "PROMO BAR Adding Code Block BEFORE header div[data-comp="Promobar"] on All Devi…" at bounding box center [503, 187] width 137 height 7
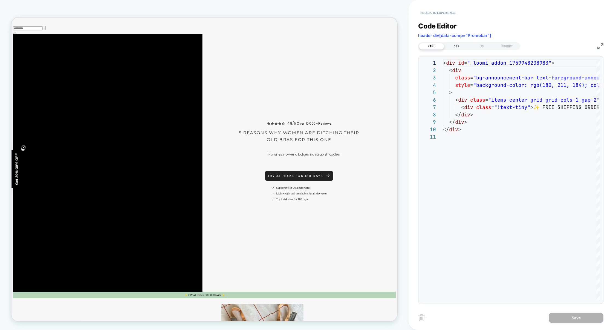
click at [459, 45] on div "CSS" at bounding box center [456, 46] width 25 height 7
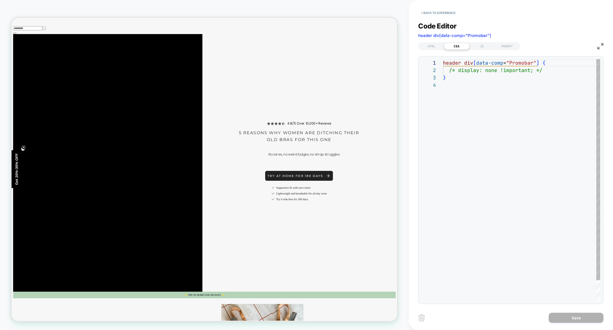
scroll to position [22, 0]
click at [492, 70] on div "header div [ data-comp = "Promobar" ] { /* display: none !important; */ }" at bounding box center [521, 191] width 157 height 264
type textarea "**********"
drag, startPoint x: 470, startPoint y: 81, endPoint x: 393, endPoint y: 41, distance: 86.4
click at [443, 59] on div "header div [ data-comp = "Promobar" ] { display: none !important ; }" at bounding box center [521, 191] width 157 height 264
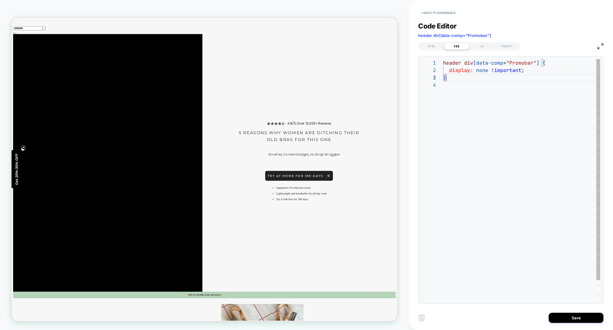
scroll to position [0, 0]
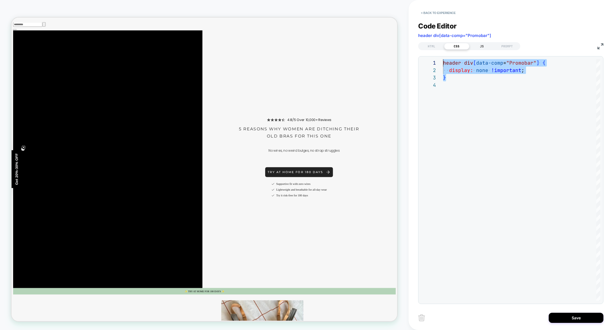
click at [480, 47] on div "JS" at bounding box center [482, 46] width 25 height 7
click at [466, 91] on div at bounding box center [521, 180] width 157 height 242
type textarea "*********"
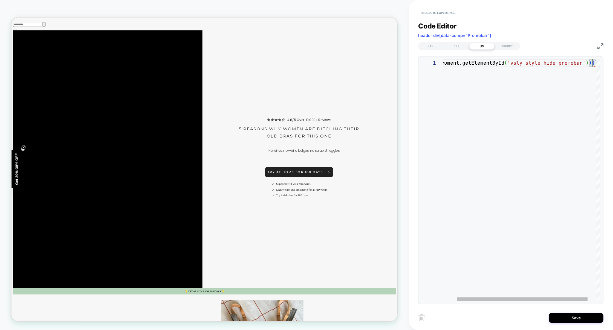
scroll to position [7, 12]
click at [602, 44] on img at bounding box center [601, 46] width 6 height 6
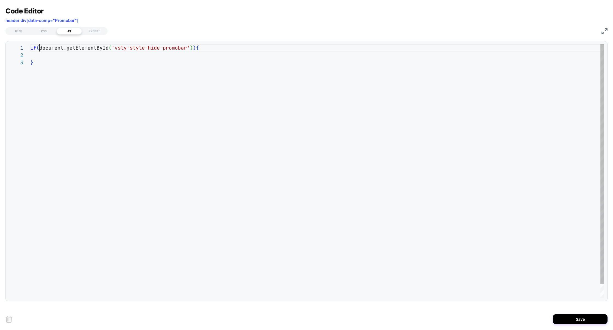
scroll to position [0, 9]
click at [40, 49] on div "if ( document.getElementById ( 'vsly-style-hide-promobar' ) ) { }" at bounding box center [317, 178] width 574 height 269
click at [56, 57] on div "if ( !document.getElementById ( 'vsly-style-hide-promobar' ) ) { }" at bounding box center [317, 178] width 574 height 269
type textarea "**********"
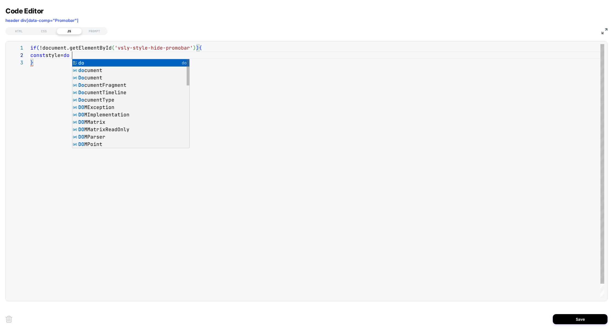
scroll to position [7, 42]
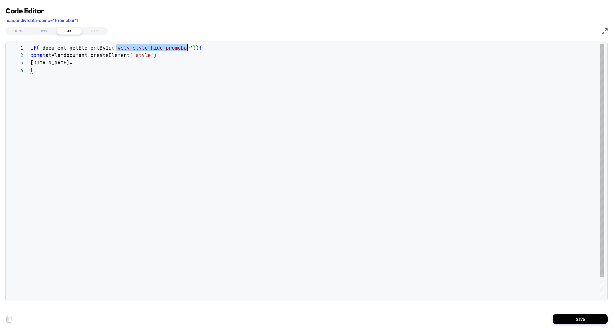
scroll to position [0, 157]
drag, startPoint x: 116, startPoint y: 46, endPoint x: 187, endPoint y: 47, distance: 70.9
click at [187, 47] on span "'vsly-style-hide-promobar'" at bounding box center [154, 48] width 78 height 6
click at [62, 64] on div "if ( !document.getElementById ( 'vsly-style-hide-promobar' ) ) { const style=do…" at bounding box center [317, 182] width 574 height 276
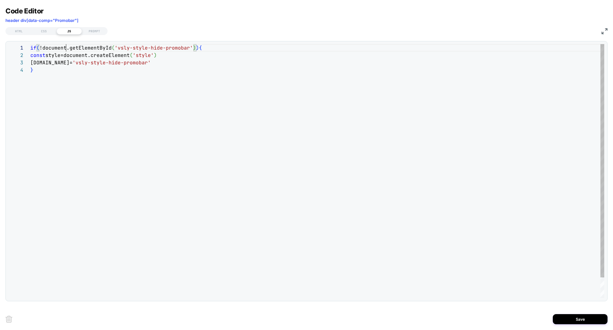
scroll to position [0, 36]
click at [66, 49] on div "if ( !document.getElementById ( 'vsly-style-hide-promobar' ) ) { const style=do…" at bounding box center [317, 182] width 574 height 276
click at [104, 68] on div "if ( !document.getElementById ( 'vsly-style-hide-promobar' ) ) { const style=do…" at bounding box center [317, 182] width 574 height 276
click at [161, 61] on div "if ( !document.getElementById ( 'vsly-style-hide-promobar' ) ) { const style=do…" at bounding box center [317, 182] width 574 height 276
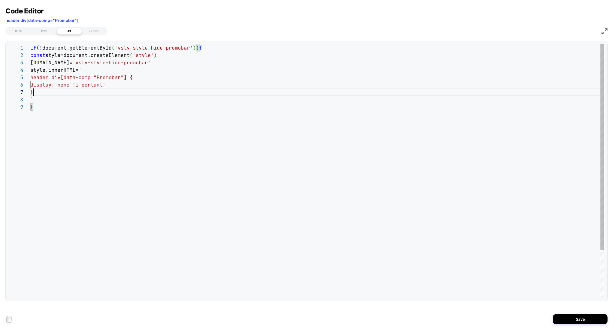
scroll to position [44, 3]
click at [47, 102] on div "if ( !document.getElementById ( 'vsly-style-hide-promobar' ) ) { const style=do…" at bounding box center [317, 200] width 574 height 313
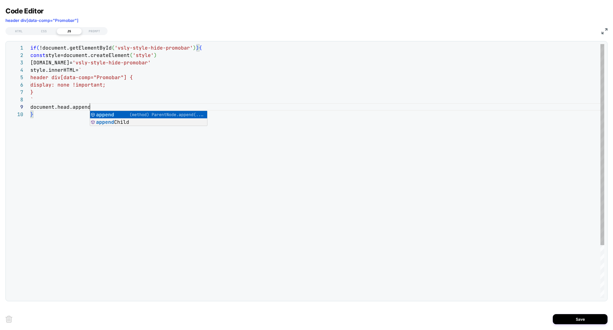
scroll to position [59, 62]
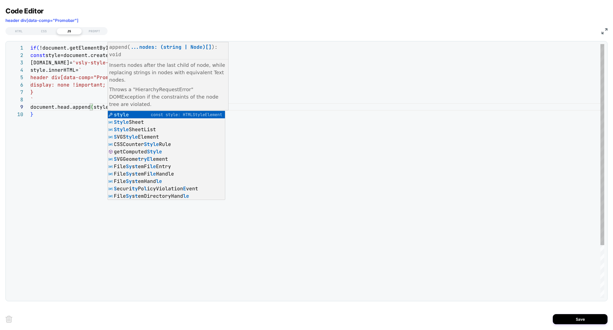
click at [305, 127] on div "if ( !document.getElementById ( 'vsly-style-hide-promobar' ) ) { const style=do…" at bounding box center [317, 204] width 574 height 320
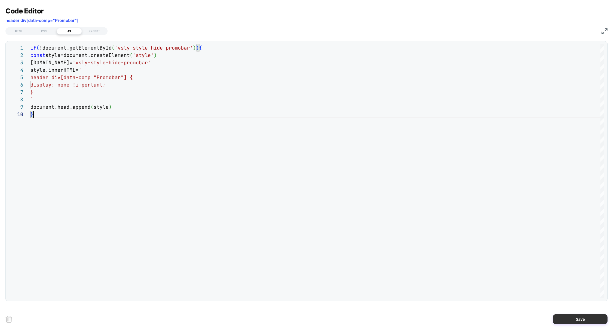
type textarea "**********"
click at [564, 324] on button "Save" at bounding box center [580, 319] width 55 height 10
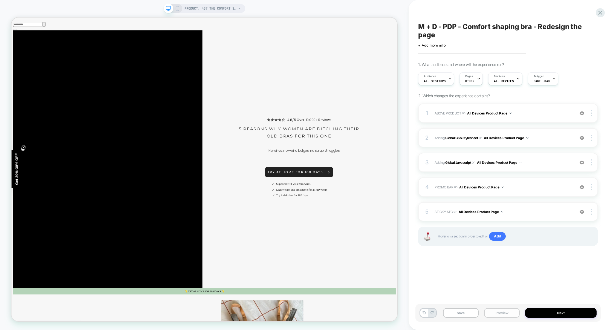
click at [498, 314] on button "Preview" at bounding box center [502, 313] width 36 height 10
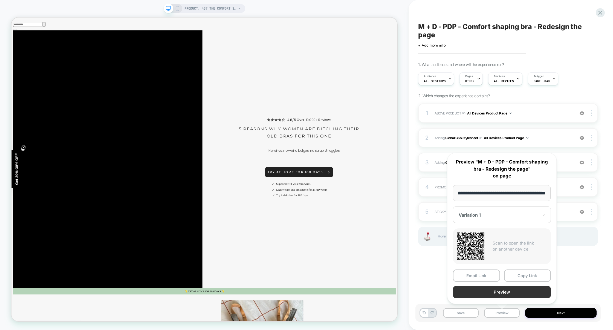
scroll to position [0, 0]
click at [499, 294] on button "Preview" at bounding box center [502, 292] width 98 height 12
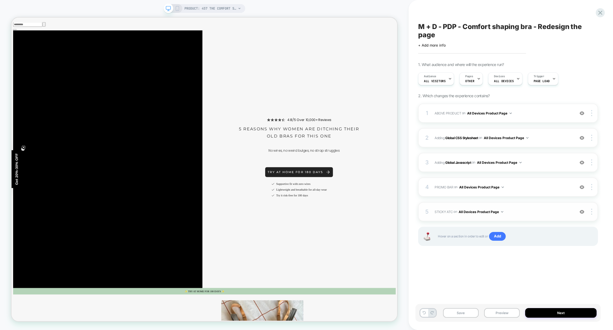
click at [532, 212] on span "STICKY ATC Adding Code Block AFTER section[data-comp="product"] on All Devices …" at bounding box center [503, 211] width 137 height 7
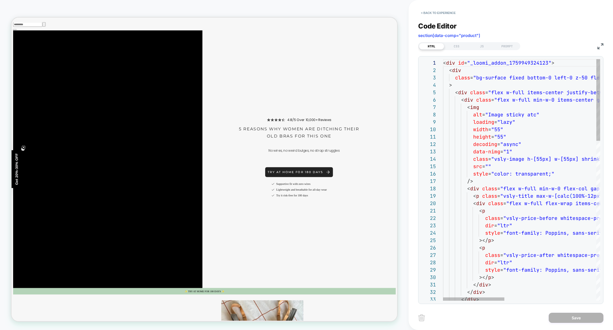
scroll to position [74, 0]
click at [447, 10] on button "< Back to experience" at bounding box center [438, 12] width 40 height 9
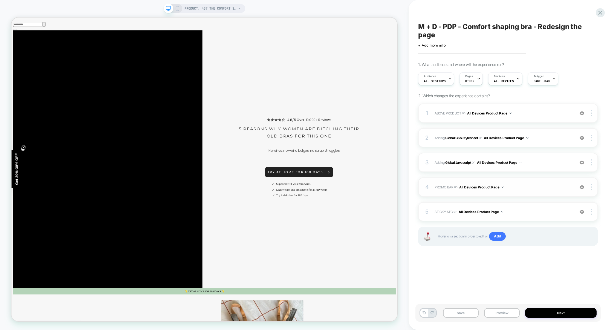
click at [535, 183] on div "4 PROMO BAR Adding Code Block BEFORE header div[data-comp="Promobar"] on All De…" at bounding box center [508, 186] width 180 height 19
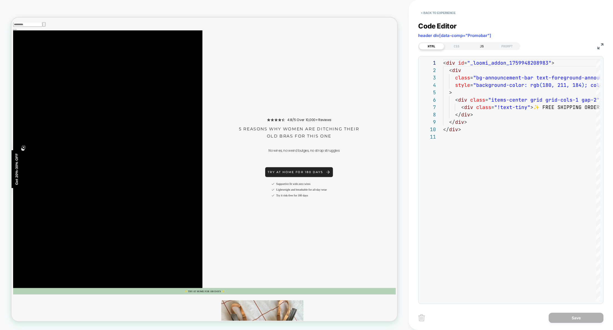
click at [480, 46] on div "JS" at bounding box center [482, 46] width 25 height 7
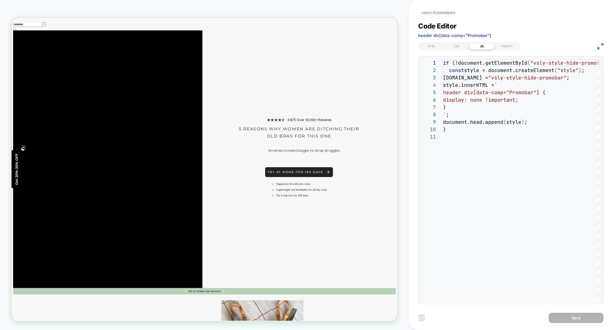
click at [600, 46] on img at bounding box center [601, 46] width 6 height 6
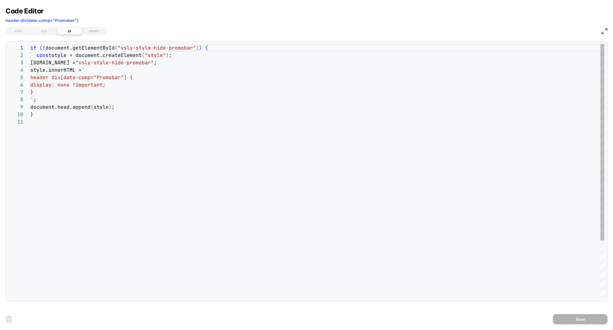
click at [70, 109] on div "if ( !document.getElementById ( "vsly-style-hide-promobar" ) ) { const style = …" at bounding box center [317, 208] width 574 height 328
click at [38, 91] on div "if ( !document.getElementById ( "vsly-style-hide-promobar" ) ) { const style = …" at bounding box center [317, 208] width 574 height 328
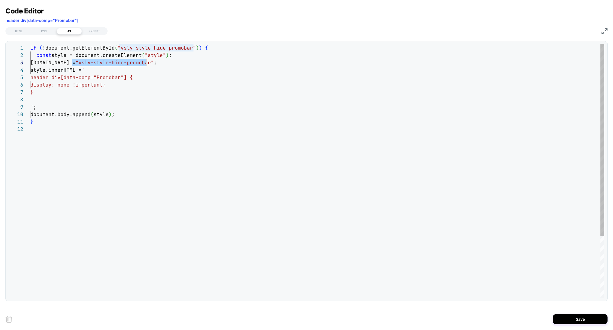
scroll to position [15, 113]
drag, startPoint x: 73, startPoint y: 63, endPoint x: 144, endPoint y: 63, distance: 70.7
click at [144, 63] on div "if ( !document.getElementById ( "vsly-style-hide-promobar" ) ) { const style = …" at bounding box center [317, 211] width 574 height 335
click at [39, 99] on div "if ( !document.getElementById ( "vsly-style-hide-promobar" ) ) { const style = …" at bounding box center [317, 211] width 574 height 335
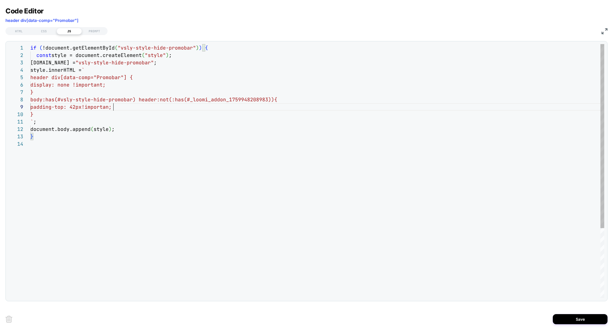
scroll to position [59, 86]
click at [168, 157] on div "if ( !document.getElementById ( "vsly-style-hide-promobar" ) ) { const style = …" at bounding box center [317, 219] width 574 height 350
click at [88, 107] on div "if ( !document.getElementById ( "vsly-style-hide-promobar" ) ) { const style = …" at bounding box center [317, 219] width 574 height 350
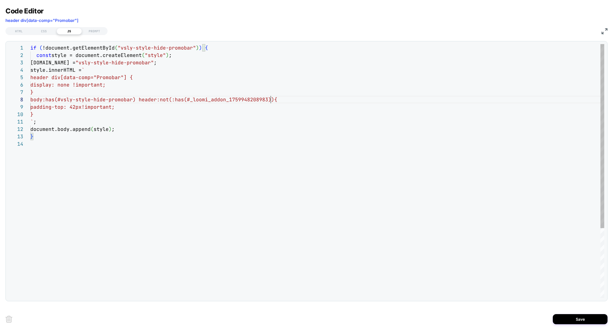
click at [270, 100] on div "if ( !document.getElementById ( "vsly-style-hide-promobar" ) ) { const style = …" at bounding box center [317, 219] width 574 height 350
type textarea "**********"
click at [568, 314] on div "Save" at bounding box center [306, 319] width 602 height 22
click at [569, 314] on button "Save" at bounding box center [580, 319] width 55 height 10
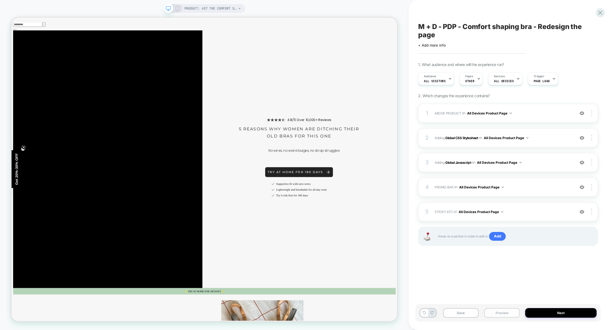
click at [502, 312] on button "Preview" at bounding box center [502, 313] width 36 height 10
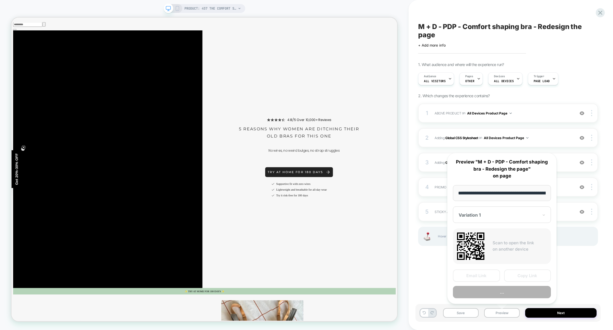
scroll to position [0, 51]
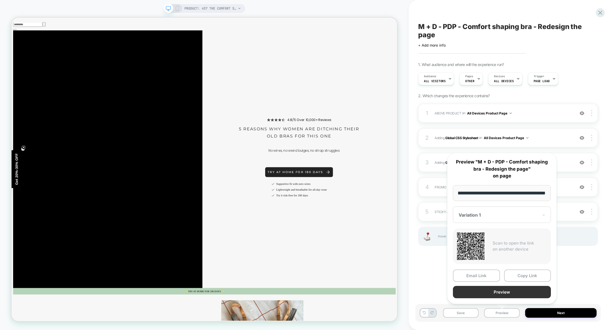
click at [503, 289] on button "Preview" at bounding box center [502, 292] width 98 height 12
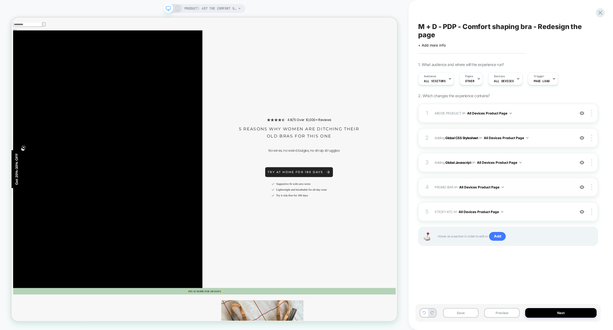
click at [544, 186] on span "PROMO BAR Adding Code Block BEFORE header div[data-comp="Promobar"] on All Devi…" at bounding box center [503, 187] width 137 height 7
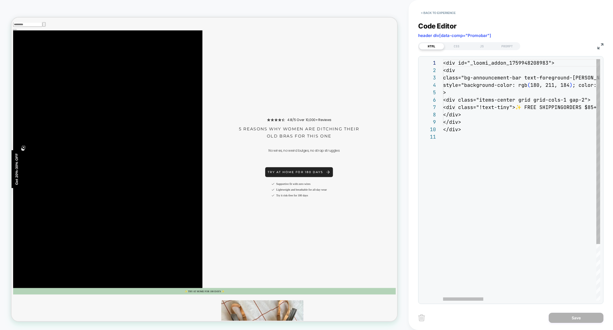
scroll to position [74, 0]
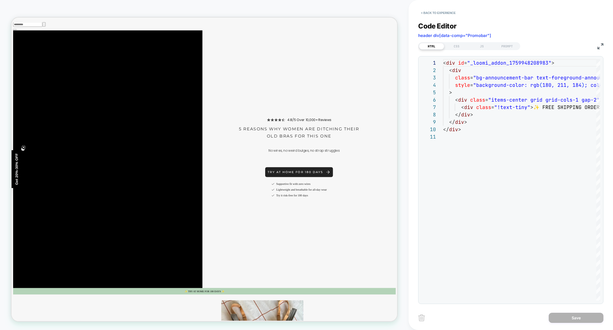
click at [456, 50] on div "Code Editor header div[data-comp="Promobar"] HTML CSS JS PROMPT 1 2 3 4 5 6 7 8…" at bounding box center [510, 159] width 185 height 289
click at [458, 48] on div "CSS" at bounding box center [456, 46] width 25 height 7
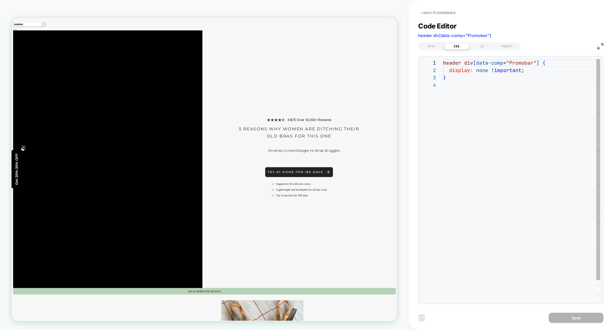
scroll to position [22, 0]
click at [482, 46] on div "JS" at bounding box center [482, 46] width 25 height 7
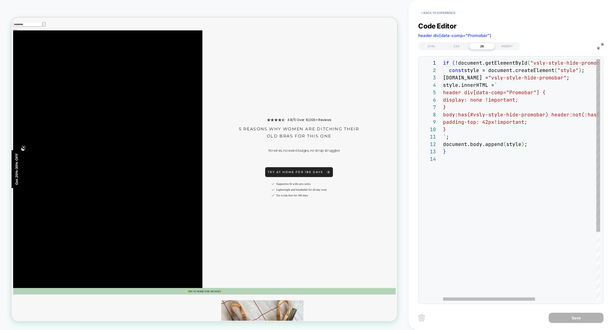
scroll to position [74, 0]
click at [536, 122] on div "if ( !document.getElementById ( "vsly-style-hide-promobar" ) ) { const style = …" at bounding box center [574, 228] width 262 height 338
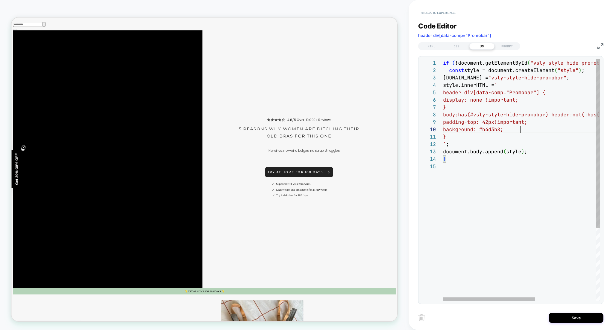
scroll to position [66, 77]
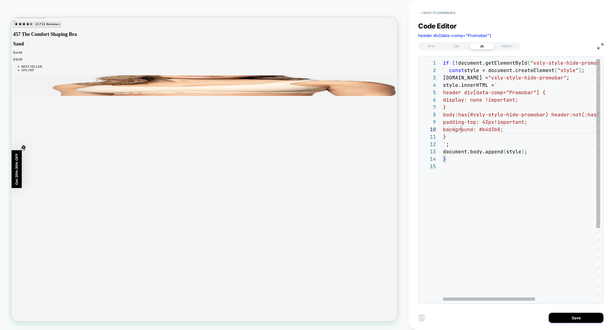
click at [463, 130] on div "if ( !document.getElementById ( "vsly-style-hide-promobar" ) ) { const style = …" at bounding box center [574, 231] width 262 height 345
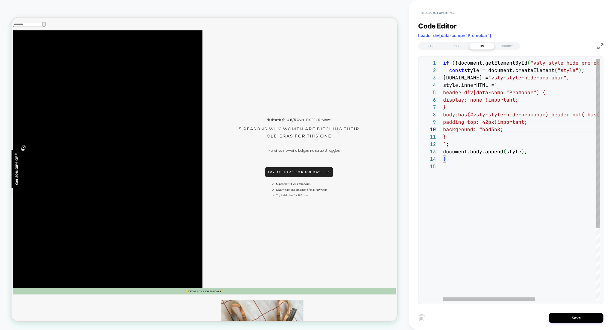
scroll to position [66, 6]
click at [506, 130] on div "if ( !document.getElementById ( "vsly-style-hide-promobar" ) ) { const style = …" at bounding box center [574, 231] width 262 height 345
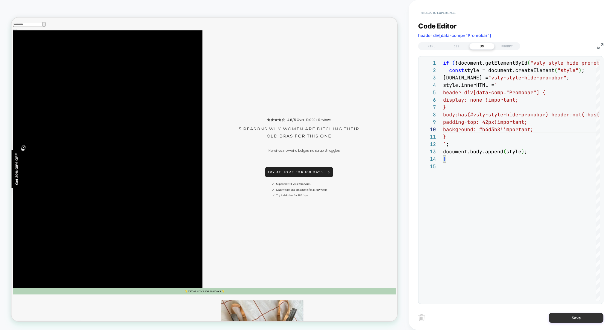
type textarea "**********"
click at [568, 318] on button "Save" at bounding box center [576, 318] width 55 height 10
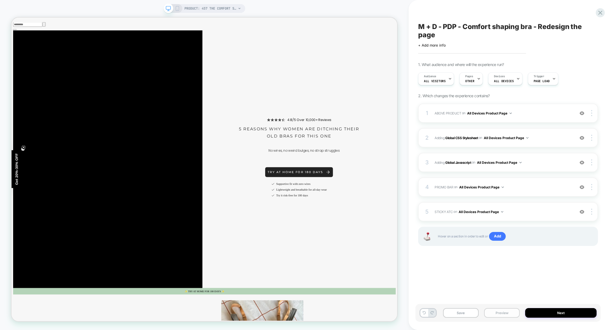
click at [507, 312] on button "Preview" at bounding box center [502, 313] width 36 height 10
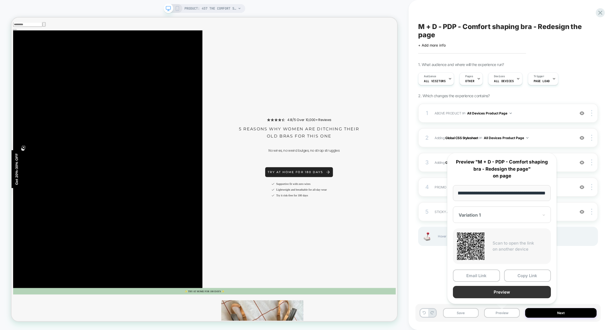
scroll to position [0, 0]
click at [506, 294] on button "Preview" at bounding box center [502, 292] width 98 height 12
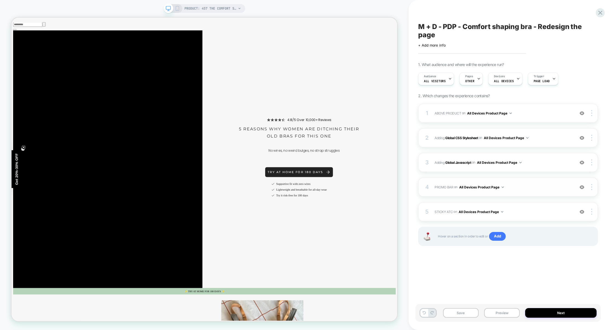
click at [536, 191] on div "4 PROMO BAR Adding Code Block BEFORE header div[data-comp="Promobar"] on All De…" at bounding box center [508, 186] width 180 height 19
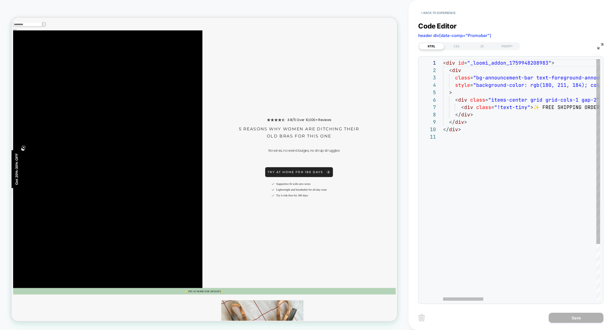
scroll to position [74, 0]
click at [459, 48] on div "CSS" at bounding box center [456, 46] width 25 height 7
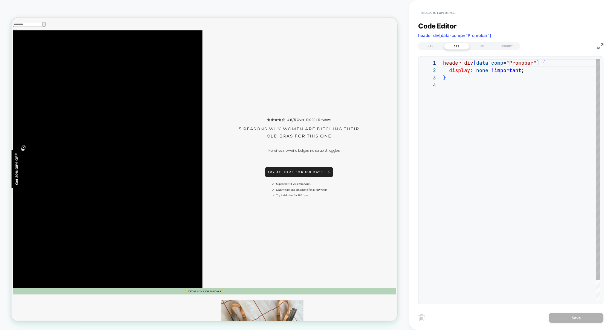
scroll to position [22, 0]
click at [478, 45] on div "JS" at bounding box center [482, 46] width 25 height 7
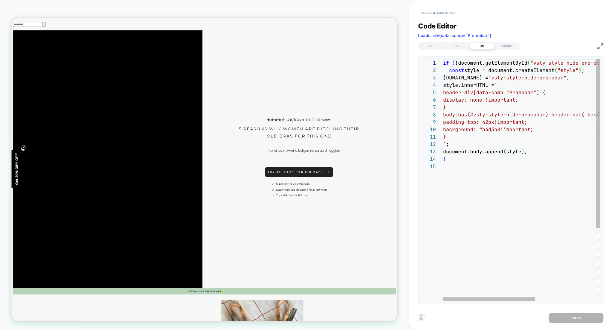
scroll to position [74, 0]
click at [461, 47] on div "CSS" at bounding box center [456, 46] width 25 height 7
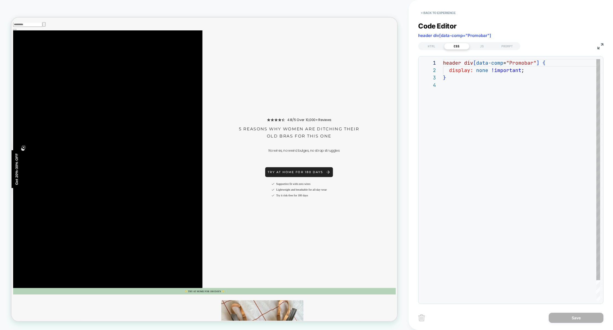
scroll to position [22, 0]
click at [490, 46] on div "JS" at bounding box center [482, 46] width 25 height 7
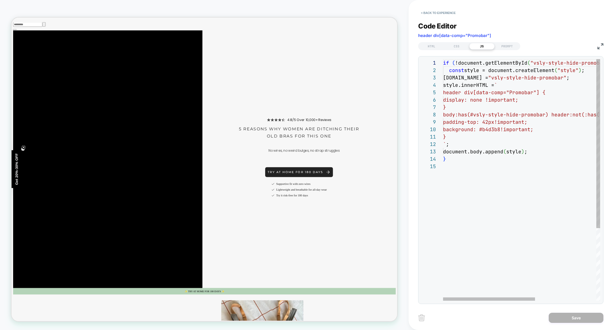
scroll to position [74, 0]
click at [566, 117] on div "if ( !document.getElementById ( "vsly-style-hide-promobar" ) ) { const style = …" at bounding box center [574, 231] width 262 height 345
click at [555, 116] on div "if ( !document.getElementById ( "vsly-style-hide-promobar" ) ) { const style = …" at bounding box center [574, 231] width 262 height 345
type textarea "**********"
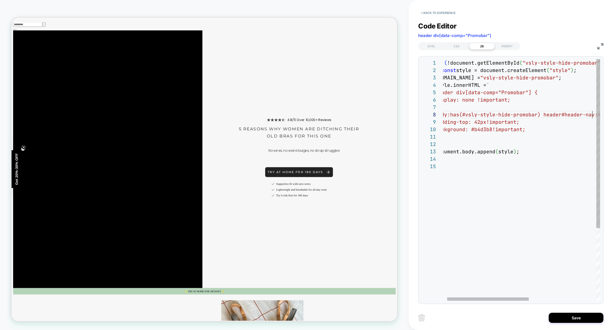
scroll to position [52, 157]
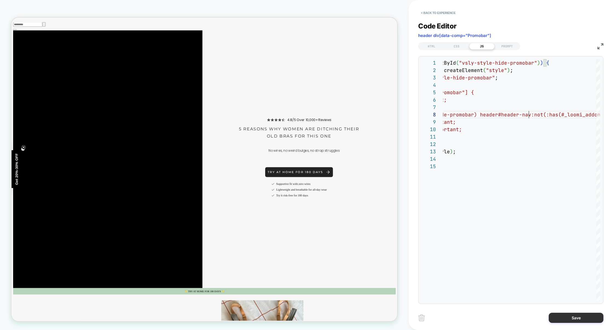
click at [576, 315] on button "Save" at bounding box center [576, 318] width 55 height 10
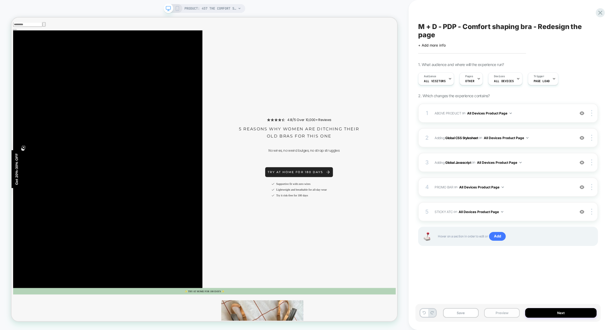
click at [496, 314] on button "Preview" at bounding box center [502, 313] width 36 height 10
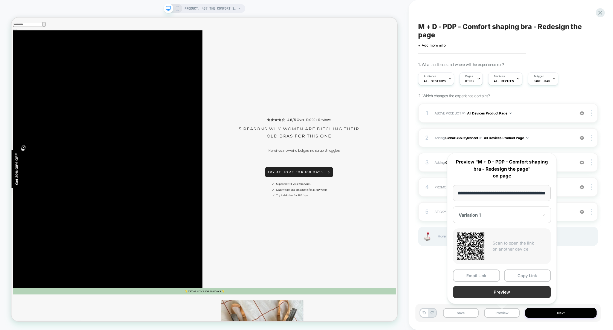
scroll to position [0, 0]
click at [507, 293] on button "Preview" at bounding box center [502, 292] width 98 height 12
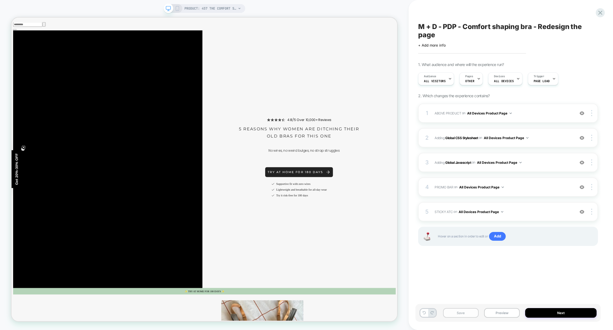
click at [455, 317] on button "Save" at bounding box center [461, 313] width 36 height 10
click at [525, 213] on span "STICKY ATC Adding Code Block AFTER section[data-comp="product"] on All Devices …" at bounding box center [503, 211] width 137 height 7
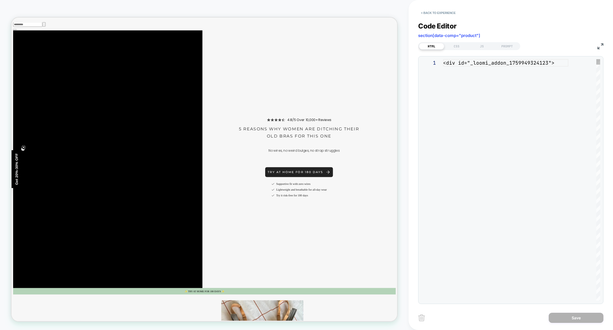
scroll to position [74, 0]
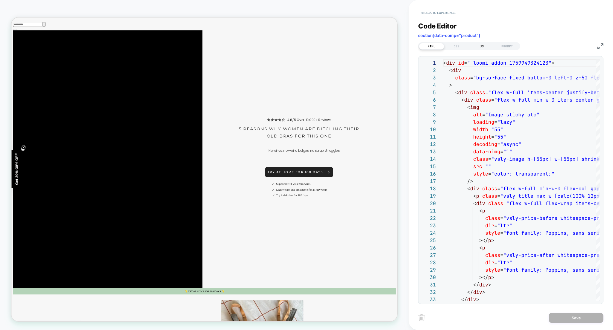
click at [482, 48] on div "JS" at bounding box center [482, 46] width 25 height 7
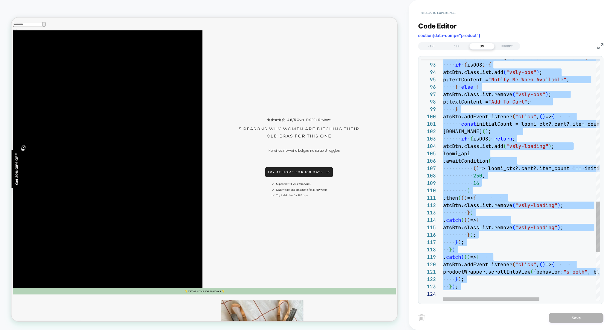
scroll to position [0, 0]
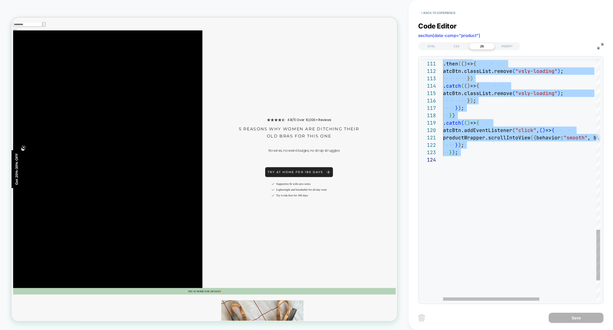
type textarea "*** *****"
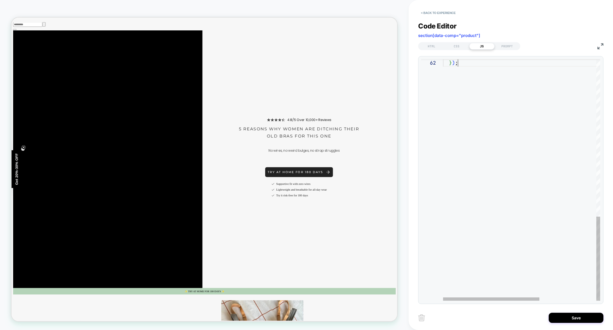
scroll to position [7, 15]
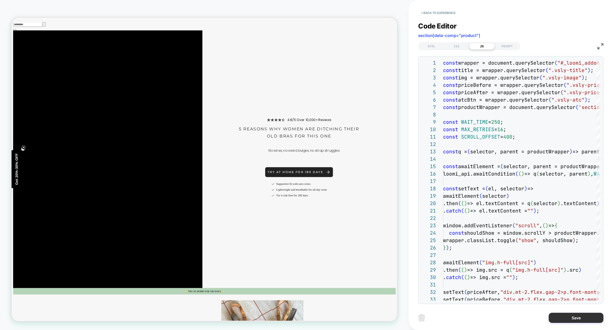
click at [575, 319] on button "Save" at bounding box center [576, 318] width 55 height 10
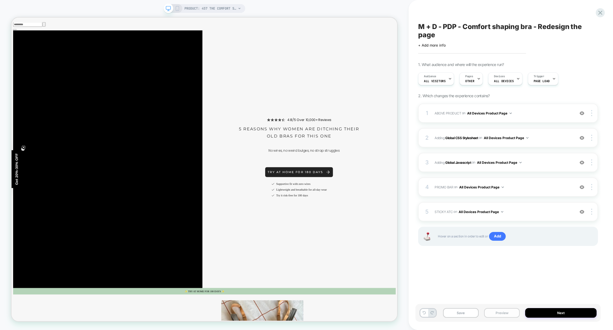
click at [505, 313] on button "Preview" at bounding box center [502, 313] width 36 height 10
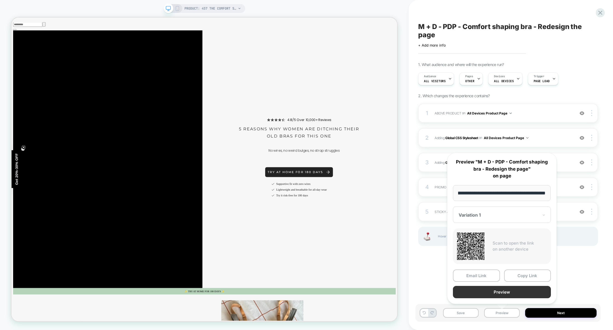
scroll to position [0, 0]
click at [505, 294] on button "Preview" at bounding box center [502, 292] width 98 height 12
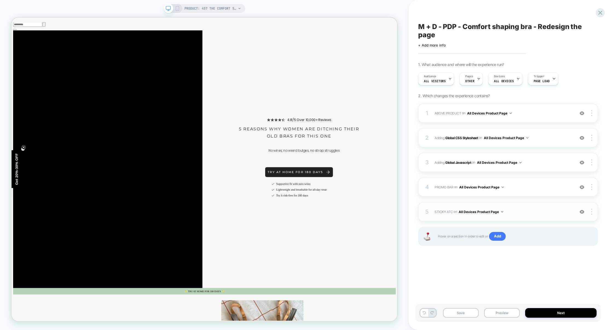
click at [542, 215] on span "STICKY ATC Adding Code Block AFTER section[data-comp="product"] on All Devices …" at bounding box center [503, 211] width 137 height 7
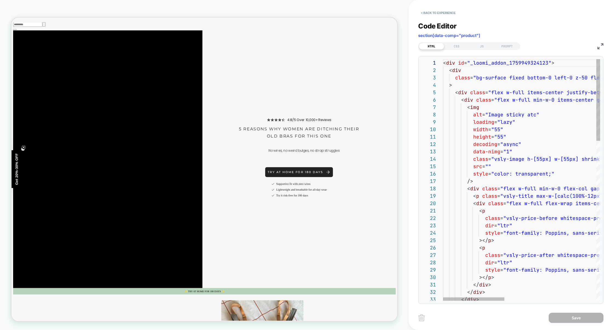
scroll to position [74, 0]
click at [483, 44] on div "JS" at bounding box center [482, 46] width 25 height 7
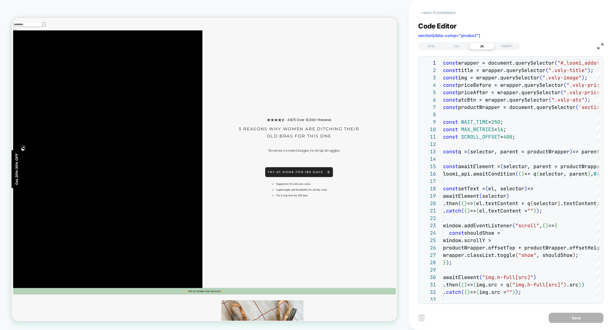
click at [443, 10] on button "< Back to experience" at bounding box center [438, 12] width 40 height 9
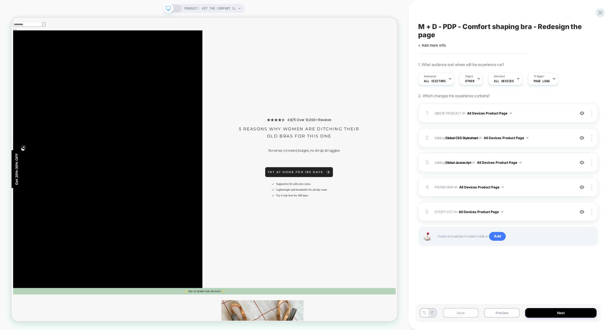
click at [467, 313] on button "Save" at bounding box center [461, 313] width 36 height 10
click at [488, 314] on button "Preview" at bounding box center [502, 313] width 36 height 10
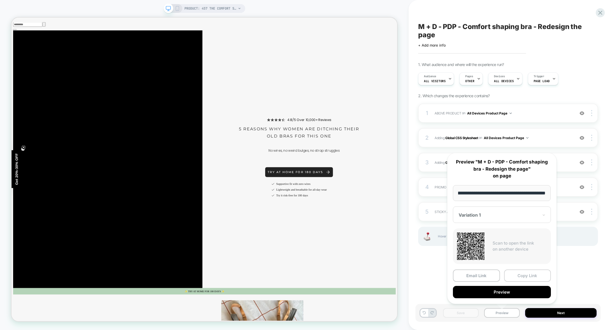
scroll to position [0, 0]
click at [523, 277] on button "Copy Link" at bounding box center [527, 275] width 47 height 12
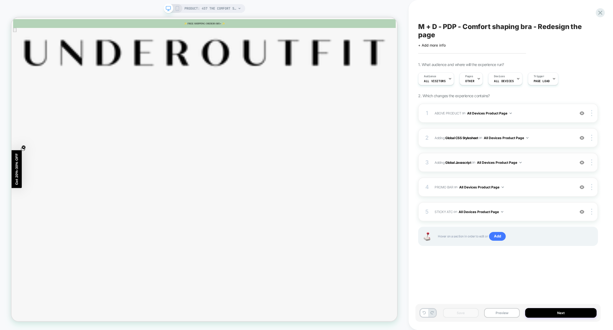
click at [545, 160] on span "Adding Global Javascript on All Devices Product Page" at bounding box center [503, 162] width 137 height 7
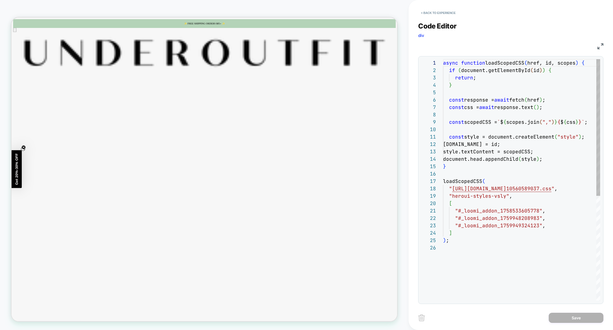
scroll to position [74, 0]
click at [446, 10] on button "< Back to experience" at bounding box center [438, 12] width 40 height 9
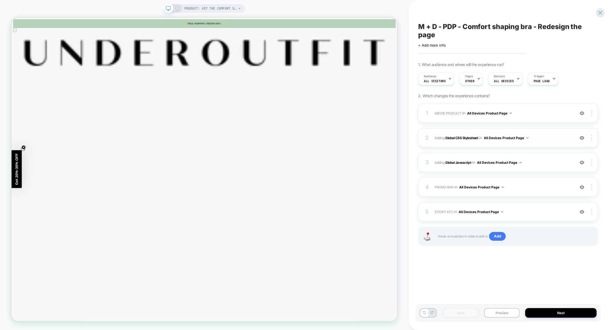
click at [542, 141] on div "2 Adding Global CSS Stylesheet on All Devices Product Page Add Before Add After…" at bounding box center [508, 137] width 180 height 19
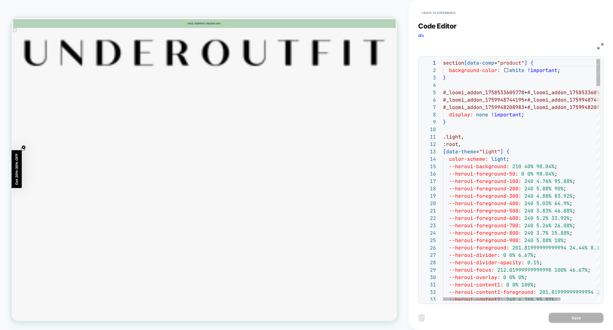
scroll to position [22, 0]
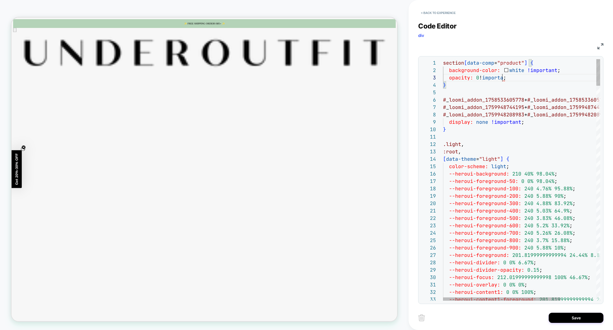
scroll to position [15, 65]
type textarea "**********"
click at [561, 314] on button "Save" at bounding box center [576, 318] width 55 height 10
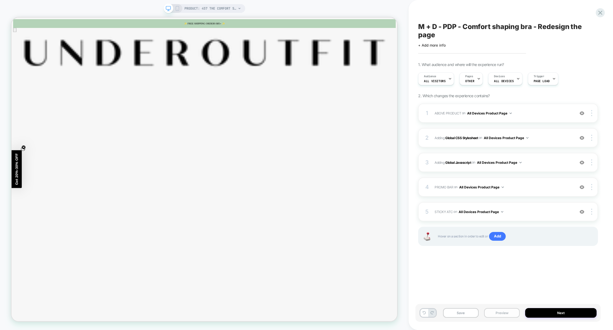
click at [500, 308] on button "Preview" at bounding box center [502, 313] width 36 height 10
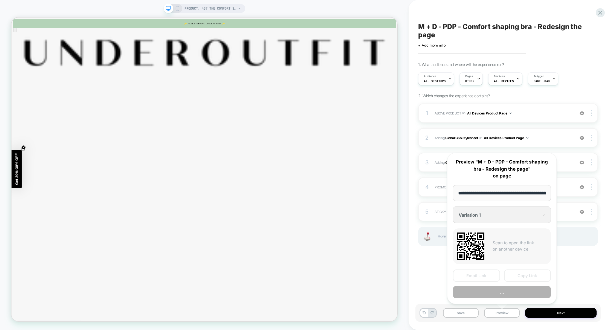
scroll to position [0, 51]
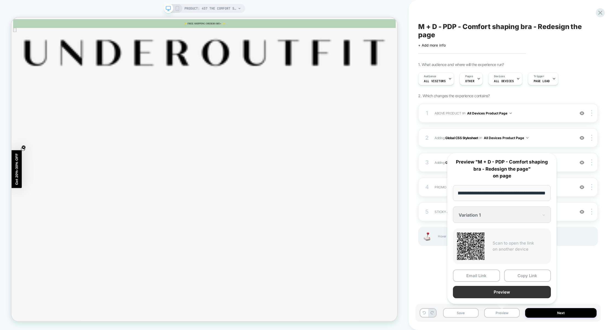
click at [503, 294] on button "Preview" at bounding box center [502, 292] width 98 height 12
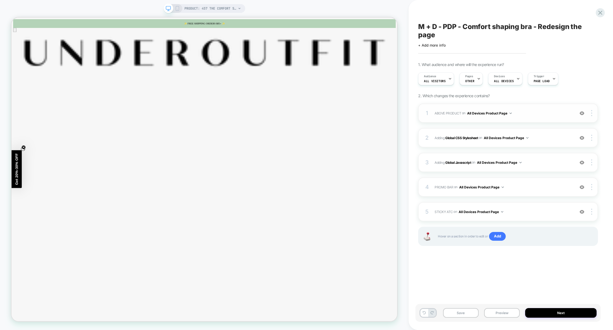
click at [528, 115] on span "ABOVE PRODUCT Adding Code Block BEFORE section[data-comp="product"] on All Devi…" at bounding box center [503, 113] width 137 height 7
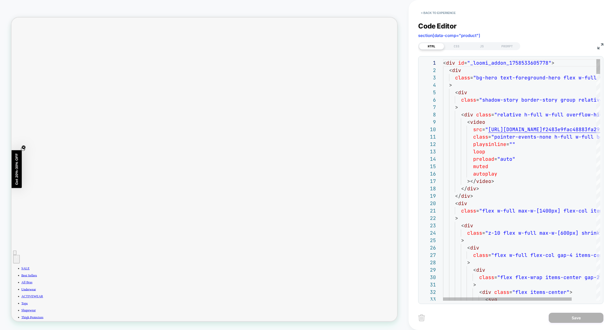
scroll to position [283, 0]
drag, startPoint x: 490, startPoint y: 38, endPoint x: 418, endPoint y: 34, distance: 72.6
click at [418, 34] on div "< Back to experience Code Editor section[data-comp="product"] HTML CSS JS PROMP…" at bounding box center [511, 165] width 205 height 330
copy span "section[data-comp="product"]"
click at [437, 16] on button "< Back to experience" at bounding box center [438, 12] width 40 height 9
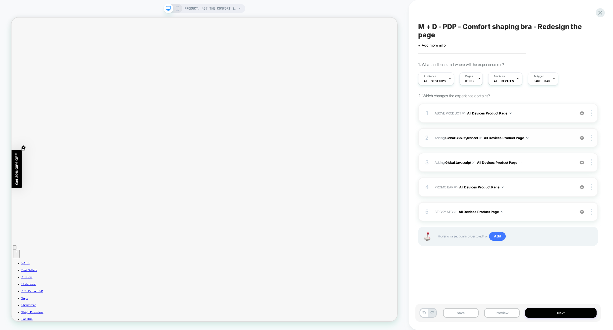
click at [544, 146] on div "2 Adding Global CSS Stylesheet on All Devices Product Page Add Before Add After…" at bounding box center [508, 137] width 180 height 19
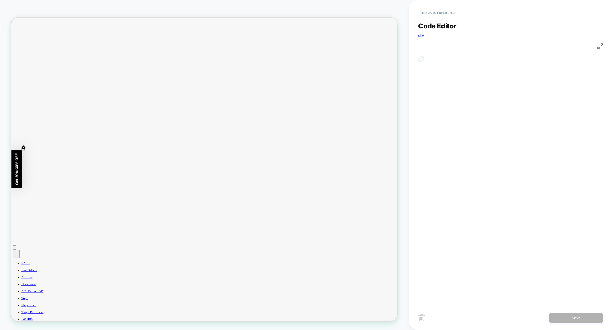
scroll to position [74, 0]
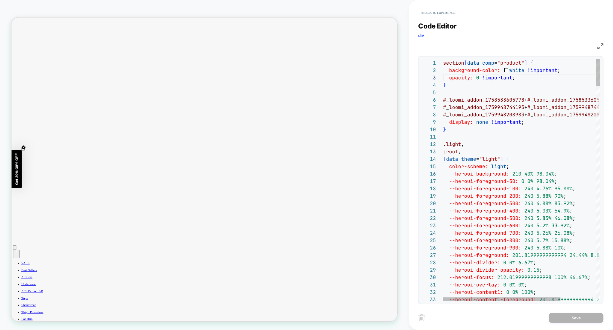
type textarea "**********"
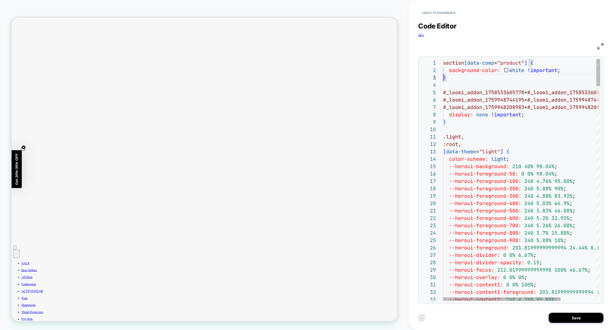
scroll to position [15, 0]
click at [571, 317] on button "Save" at bounding box center [576, 318] width 55 height 10
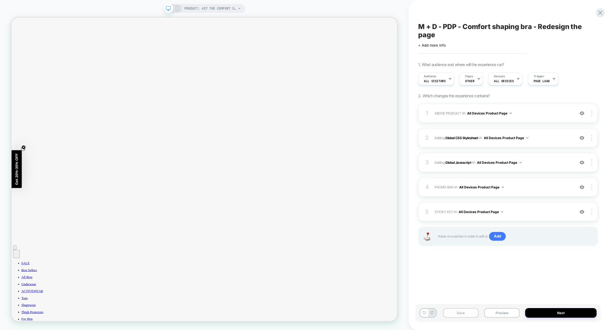
click at [469, 308] on button "Save" at bounding box center [461, 313] width 36 height 10
click at [501, 312] on button "Preview" at bounding box center [502, 313] width 36 height 10
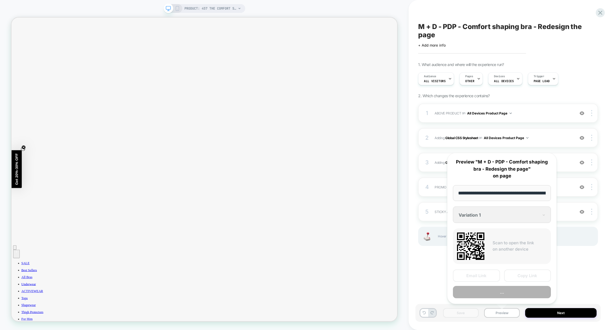
scroll to position [0, 51]
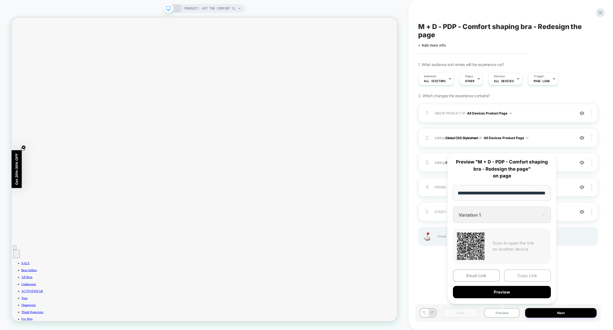
click at [524, 276] on button "Copy Link" at bounding box center [527, 275] width 47 height 12
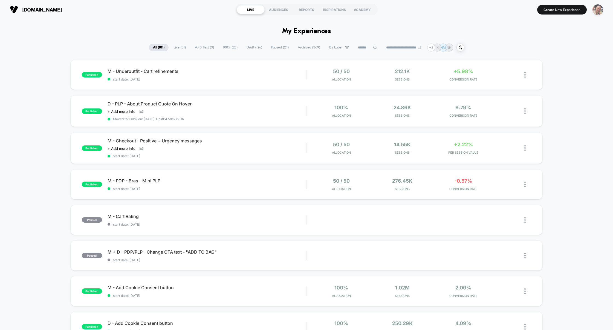
click at [598, 11] on img "button" at bounding box center [598, 9] width 11 height 11
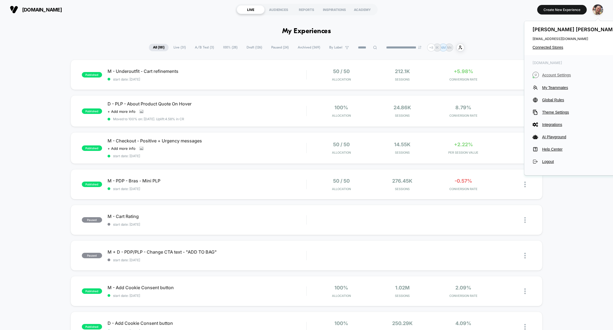
click at [554, 73] on span "Account Settings" at bounding box center [581, 75] width 77 height 4
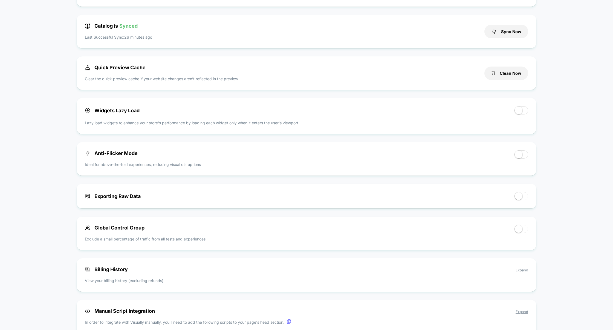
scroll to position [150, 0]
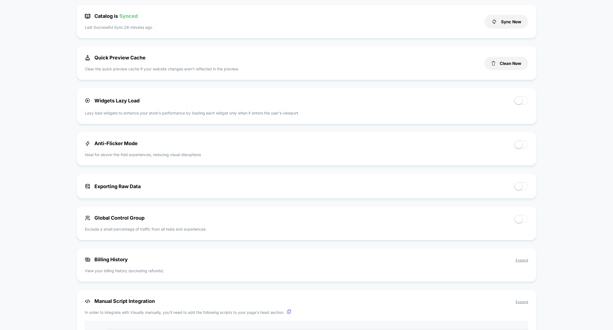
click at [527, 146] on span at bounding box center [522, 144] width 14 height 8
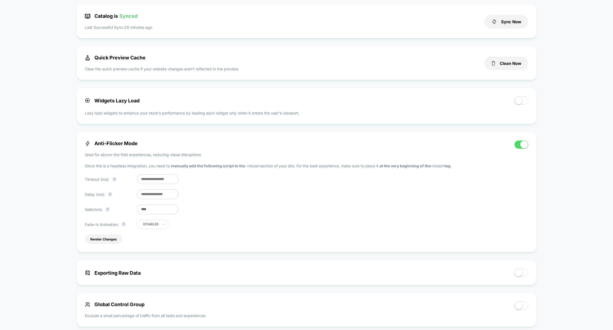
click at [146, 209] on input "****" at bounding box center [158, 210] width 42 height 10
paste input "**********"
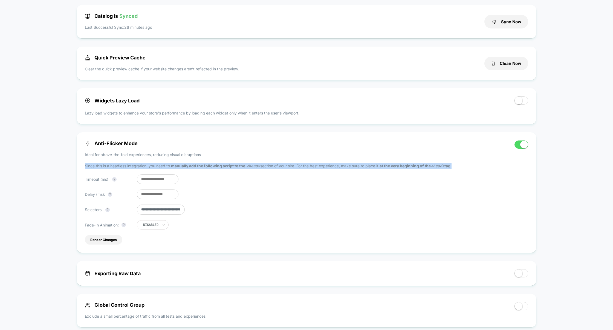
drag, startPoint x: 84, startPoint y: 167, endPoint x: 464, endPoint y: 169, distance: 380.1
click at [464, 169] on div "**********" at bounding box center [307, 192] width 460 height 120
copy p "Since this is a headless integration, you need to manually add the following sc…"
click at [108, 240] on button "Render Changes" at bounding box center [104, 240] width 38 height 10
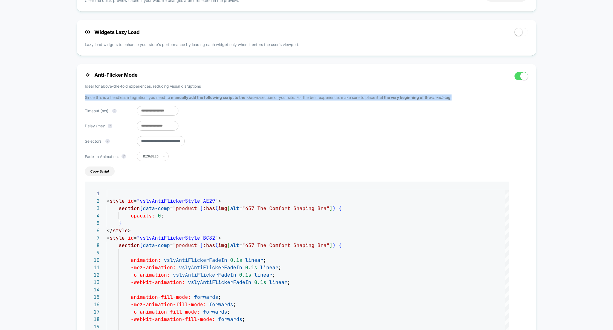
scroll to position [216, 0]
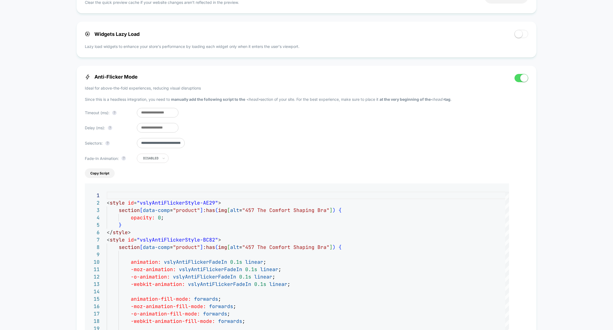
drag, startPoint x: 162, startPoint y: 146, endPoint x: 207, endPoint y: 145, distance: 44.9
click at [207, 145] on div "**********" at bounding box center [297, 222] width 424 height 296
drag, startPoint x: 157, startPoint y: 143, endPoint x: 195, endPoint y: 143, distance: 38.1
click at [195, 143] on div "**********" at bounding box center [297, 222] width 424 height 296
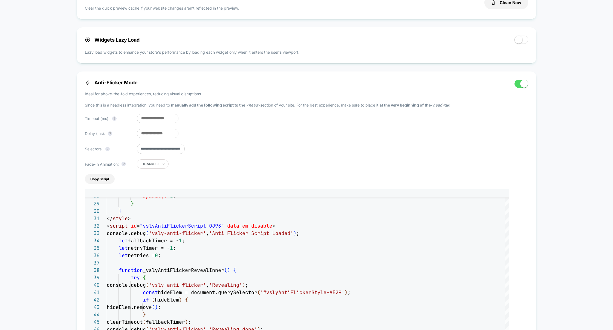
scroll to position [0, 0]
click at [150, 151] on input "**********" at bounding box center [161, 149] width 48 height 10
type input "****"
click at [149, 133] on input "**" at bounding box center [158, 134] width 42 height 10
type input "****"
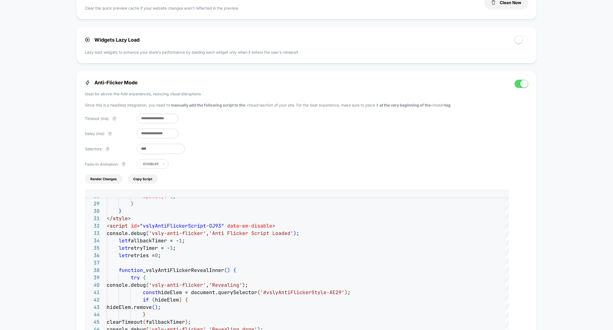
click at [165, 121] on input "***" at bounding box center [158, 119] width 42 height 10
click at [151, 119] on input "***" at bounding box center [158, 119] width 42 height 10
click at [145, 119] on input "***" at bounding box center [158, 119] width 42 height 10
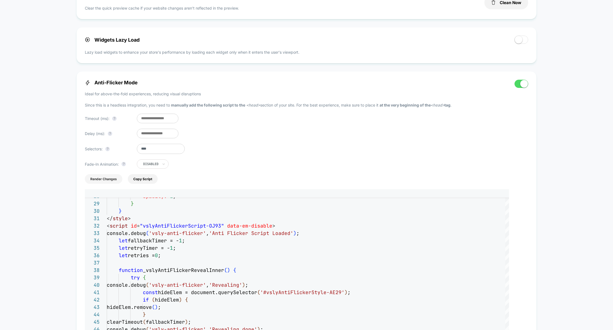
type input "****"
click at [110, 182] on button "Render Changes" at bounding box center [104, 179] width 38 height 10
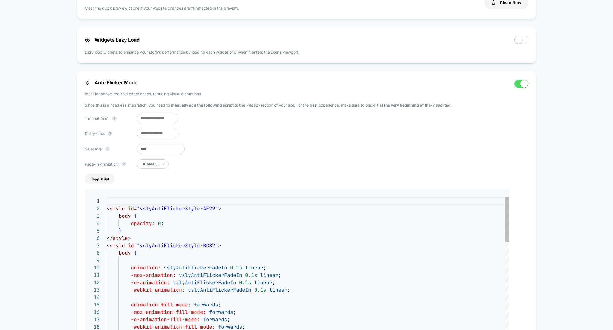
scroll to position [74, 0]
click at [522, 85] on span at bounding box center [525, 84] width 8 height 8
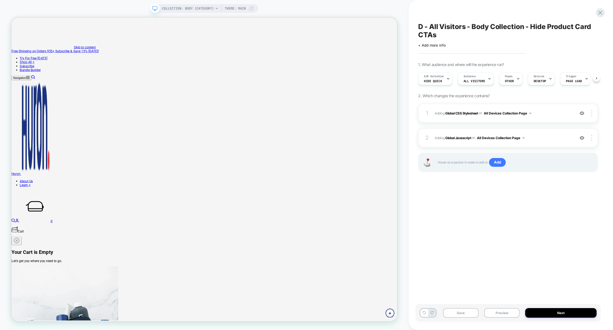
scroll to position [0, 0]
click at [506, 312] on button "Preview" at bounding box center [502, 313] width 36 height 10
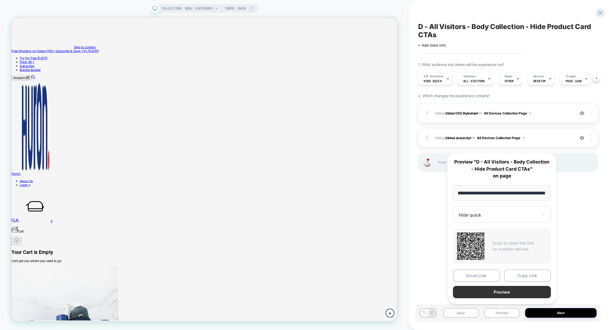
scroll to position [0, 0]
click at [509, 291] on button "Preview" at bounding box center [502, 292] width 98 height 12
